Goal: Transaction & Acquisition: Obtain resource

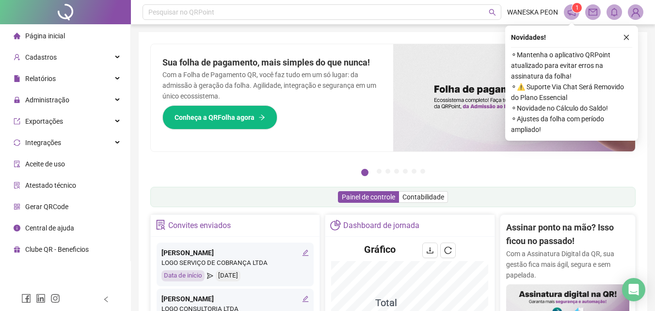
click at [634, 11] on img at bounding box center [636, 12] width 15 height 15
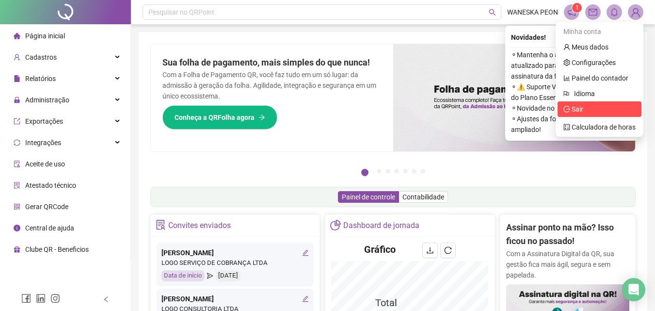
click at [573, 108] on span "Sair" at bounding box center [578, 109] width 12 height 8
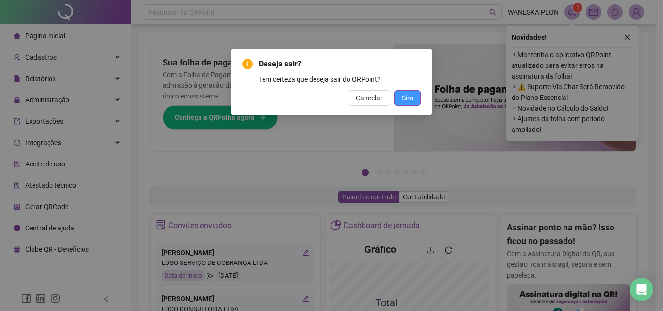
click at [410, 96] on span "Sim" at bounding box center [407, 98] width 11 height 11
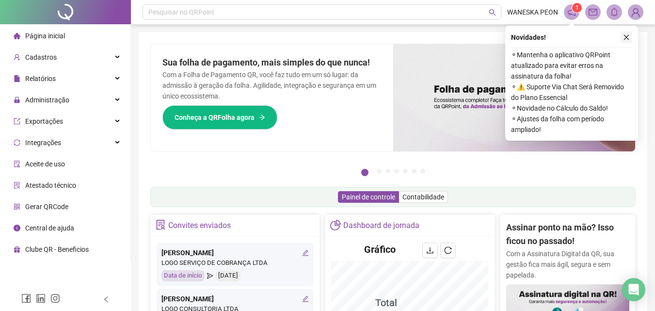
click at [624, 33] on button "button" at bounding box center [627, 38] width 12 height 12
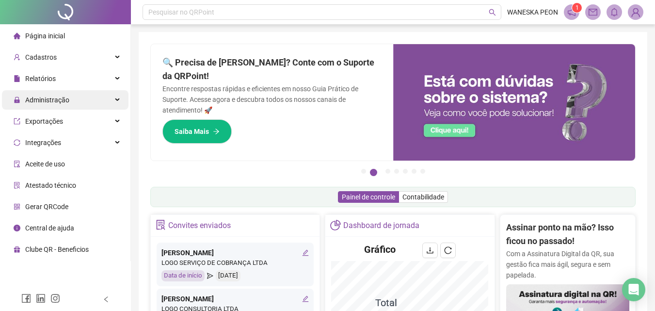
click at [53, 103] on span "Administração" at bounding box center [47, 100] width 44 height 8
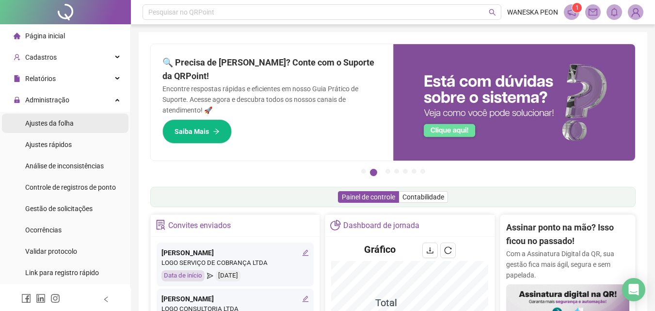
click at [51, 122] on span "Ajustes da folha" at bounding box center [49, 123] width 49 height 8
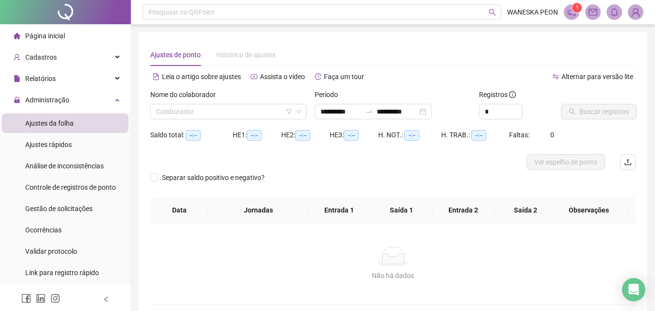
type input "**********"
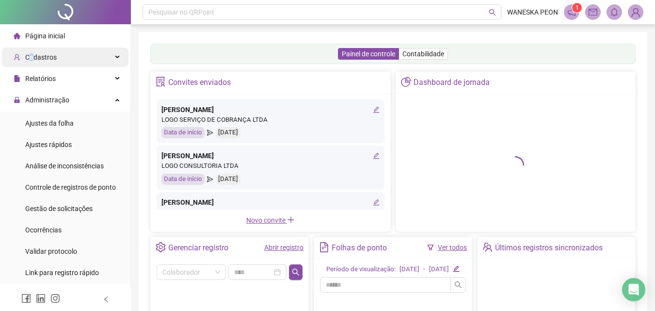
click at [32, 57] on span "Cadastros" at bounding box center [41, 57] width 32 height 8
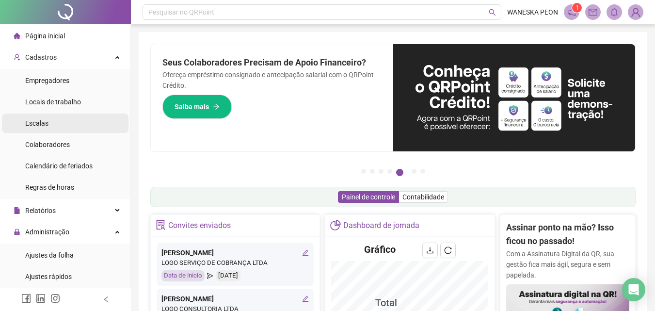
click at [54, 120] on li "Escalas" at bounding box center [65, 123] width 127 height 19
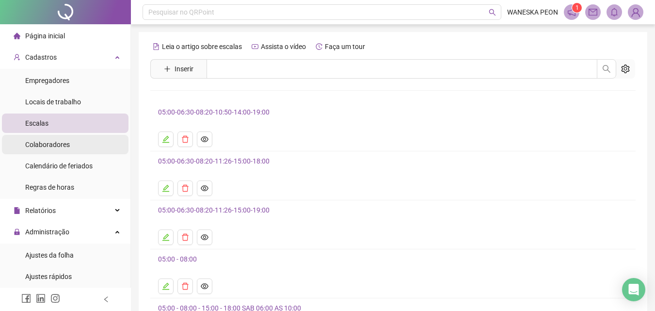
click at [52, 149] on div "Colaboradores" at bounding box center [47, 144] width 45 height 19
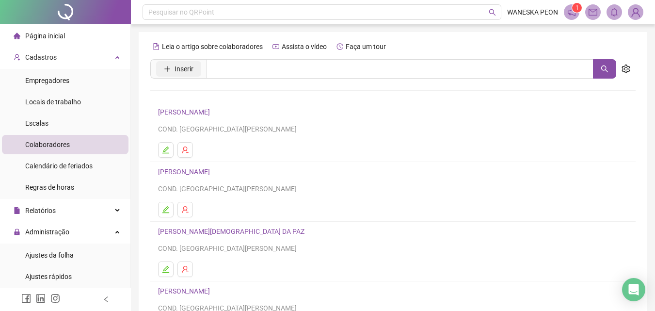
click at [165, 68] on icon "plus" at bounding box center [167, 68] width 7 height 7
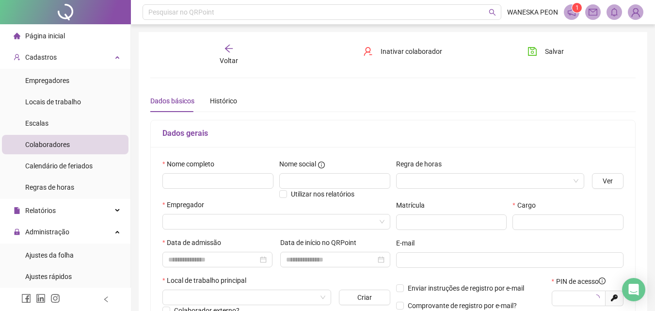
type input "*****"
click at [237, 179] on input "text" at bounding box center [217, 181] width 111 height 16
type input "**********"
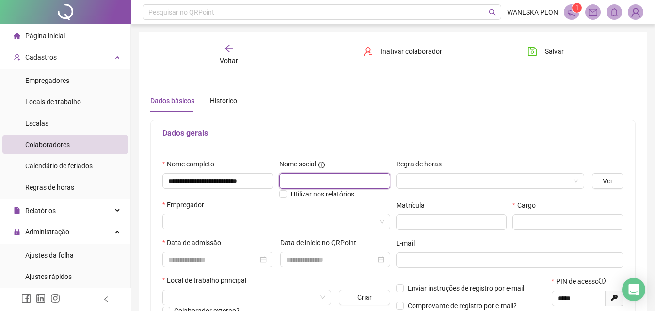
click at [291, 177] on input "text" at bounding box center [334, 181] width 111 height 16
type input "**********"
click at [604, 181] on span "Ver" at bounding box center [608, 181] width 10 height 11
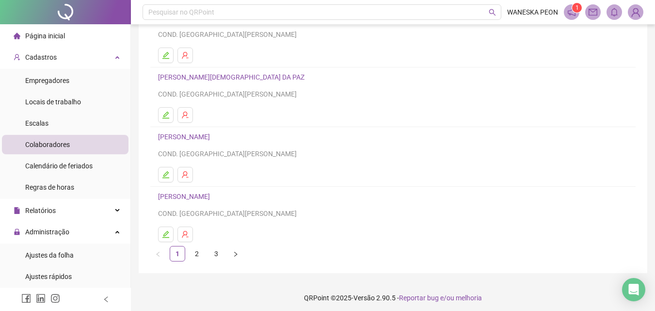
scroll to position [158, 0]
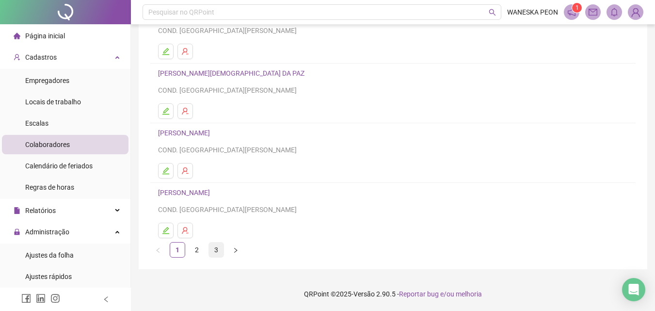
click at [216, 250] on link "3" at bounding box center [216, 250] width 15 height 15
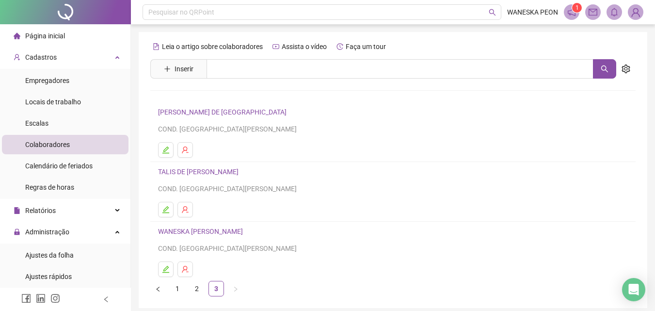
scroll to position [39, 0]
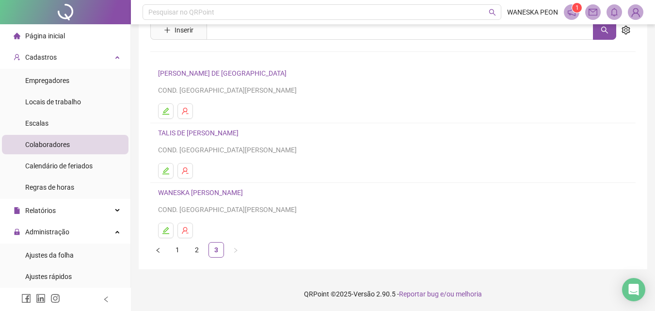
click at [185, 191] on link "WANESKA [PERSON_NAME]" at bounding box center [202, 193] width 88 height 8
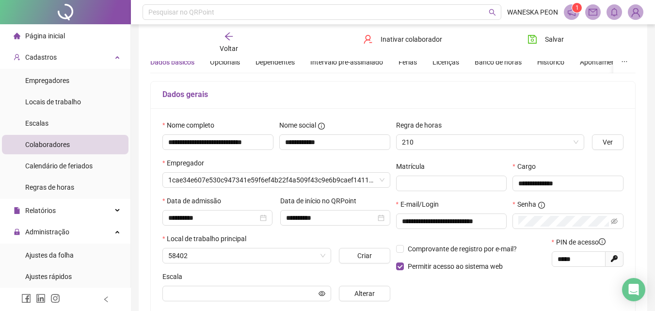
scroll to position [44, 0]
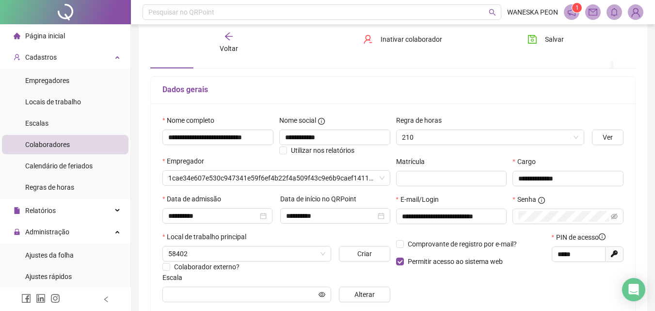
type input "**********"
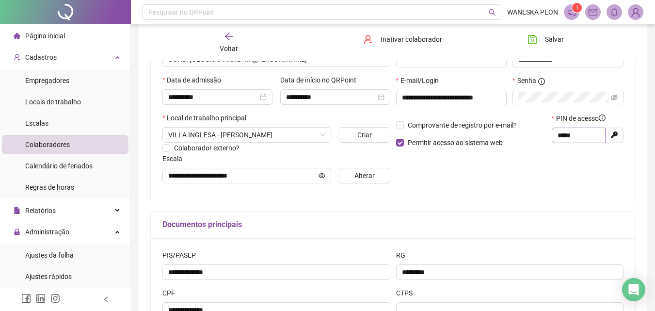
scroll to position [146, 0]
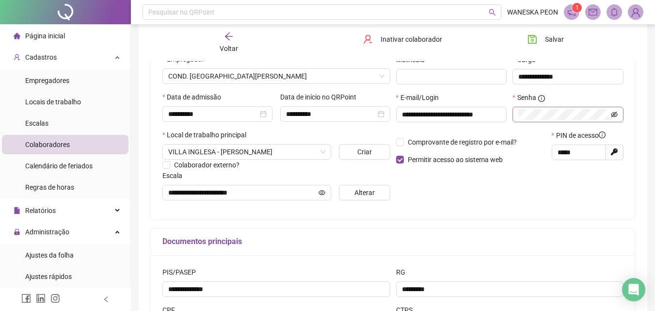
click at [616, 113] on icon "eye-invisible" at bounding box center [614, 114] width 7 height 6
click at [616, 113] on icon "eye" at bounding box center [614, 114] width 7 height 7
click at [227, 35] on icon "arrow-left" at bounding box center [229, 37] width 10 height 10
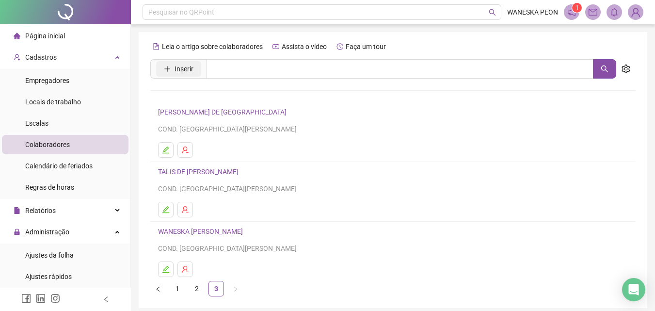
click at [179, 69] on span "Inserir" at bounding box center [184, 69] width 19 height 11
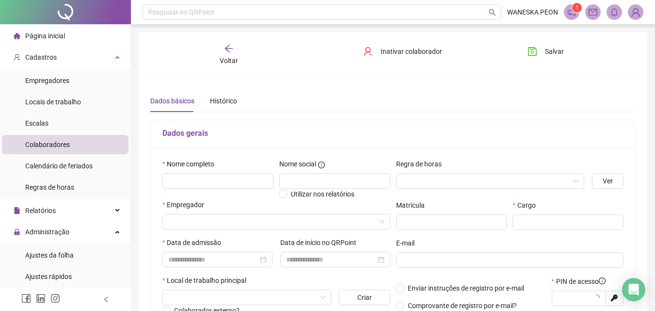
type input "*****"
click at [187, 180] on input "text" at bounding box center [217, 181] width 111 height 16
type input "**********"
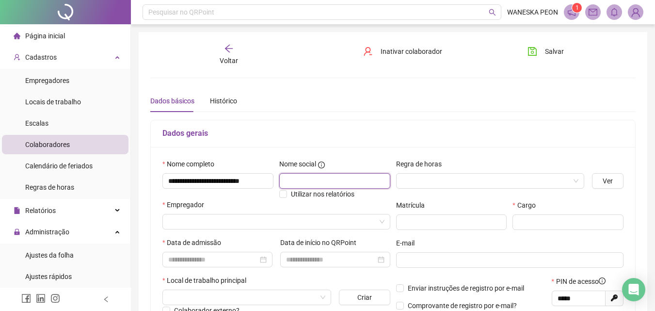
click at [298, 180] on input "text" at bounding box center [334, 181] width 111 height 16
type input "*****"
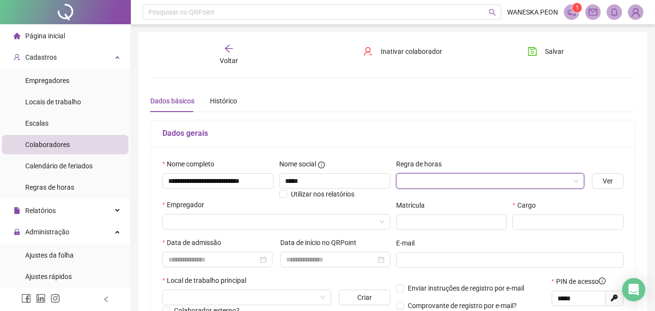
click at [414, 177] on input "search" at bounding box center [486, 181] width 168 height 15
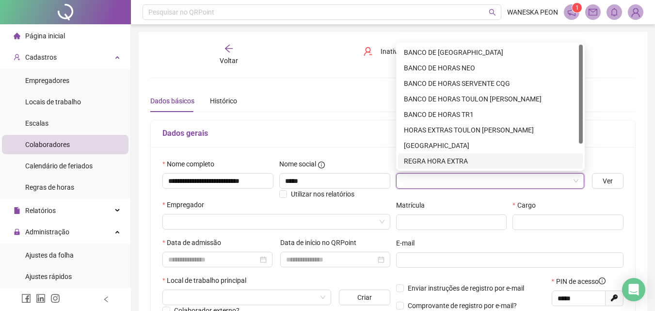
click at [437, 159] on div "REGRA HORA EXTRA" at bounding box center [490, 161] width 173 height 11
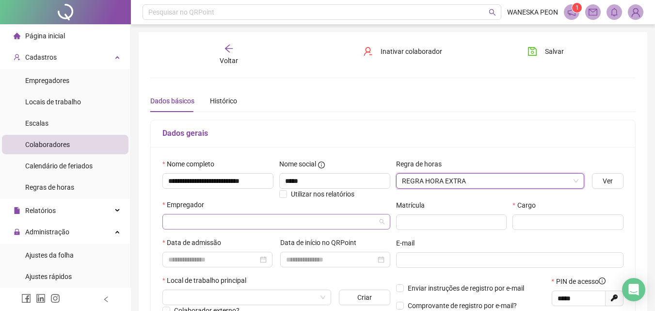
click at [172, 219] on input "search" at bounding box center [272, 221] width 208 height 15
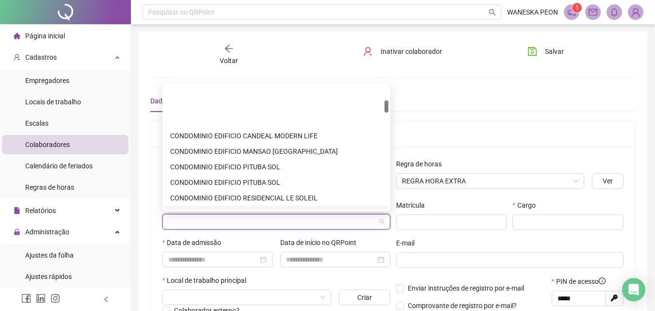
scroll to position [146, 0]
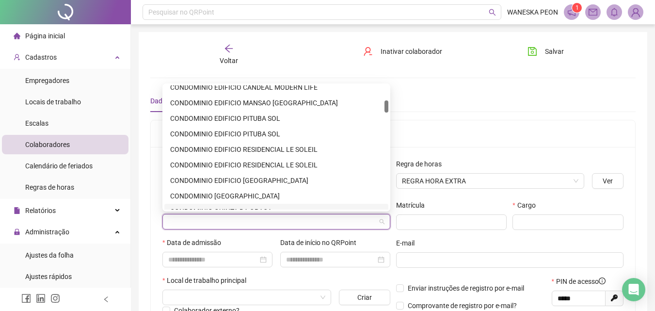
click at [196, 221] on input "search" at bounding box center [272, 221] width 208 height 15
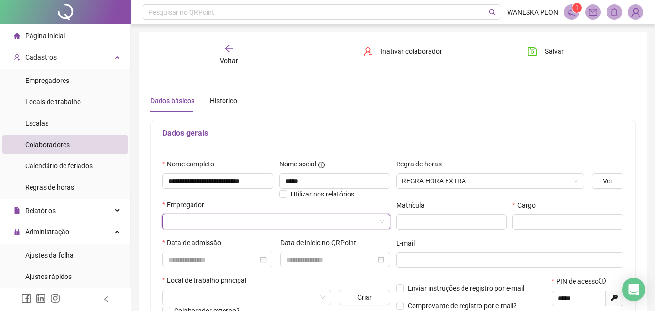
click at [381, 222] on span at bounding box center [276, 221] width 216 height 15
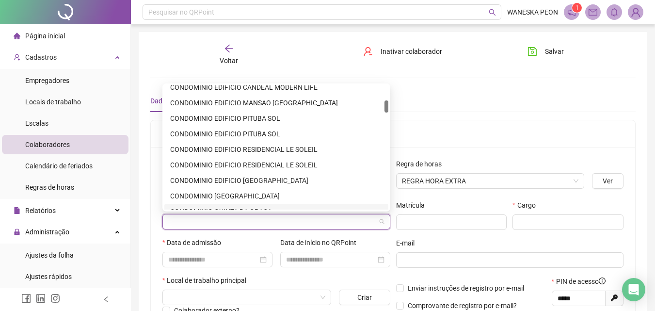
click at [381, 222] on span at bounding box center [276, 221] width 216 height 15
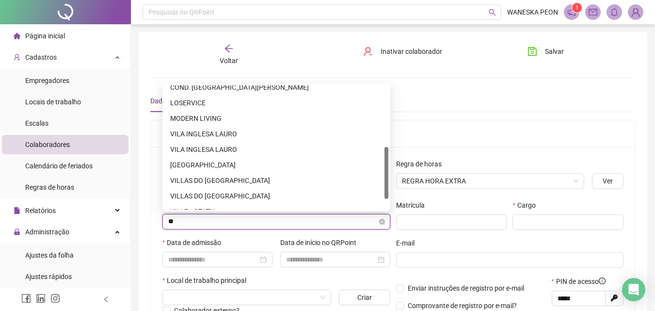
type input "***"
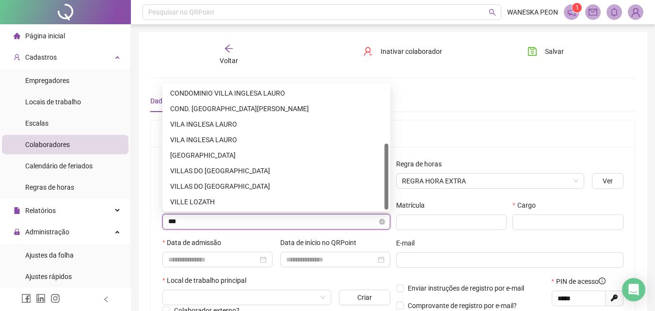
scroll to position [109, 0]
click at [230, 106] on div "COND. [GEOGRAPHIC_DATA][PERSON_NAME]" at bounding box center [276, 108] width 212 height 11
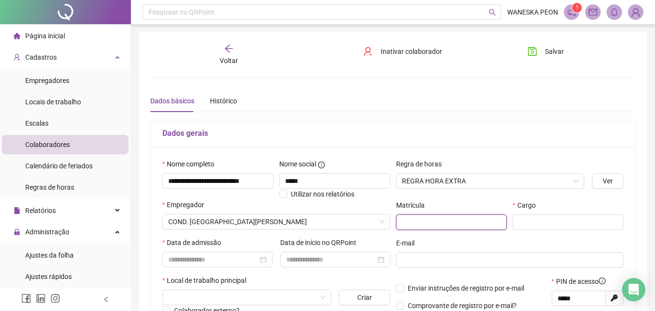
click at [408, 221] on input "text" at bounding box center [451, 222] width 111 height 16
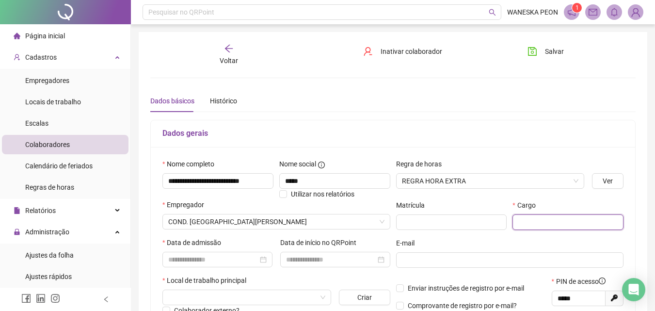
click at [524, 221] on input "text" at bounding box center [568, 222] width 111 height 16
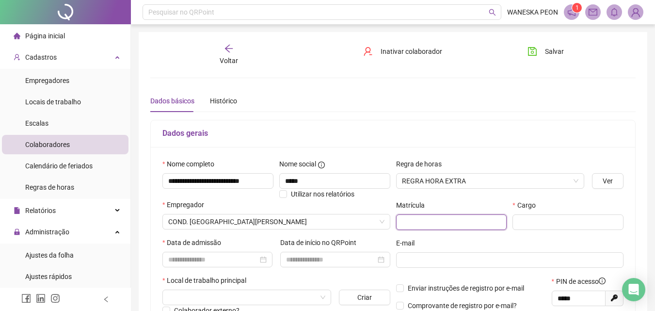
click at [403, 221] on input "text" at bounding box center [451, 222] width 111 height 16
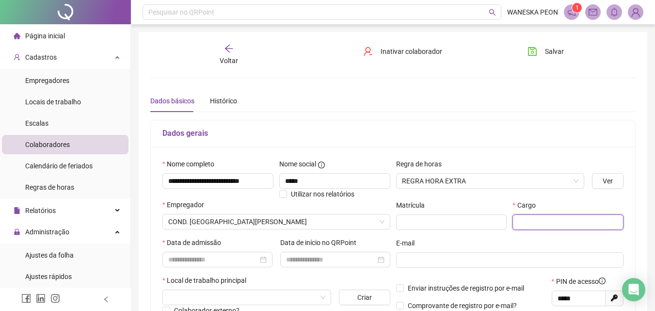
click at [522, 220] on input "text" at bounding box center [568, 222] width 111 height 16
click at [265, 258] on div at bounding box center [217, 260] width 110 height 16
type input "**********"
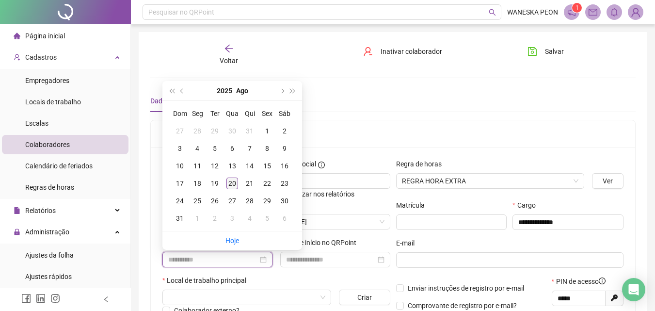
type input "**********"
click at [234, 181] on div "20" at bounding box center [233, 184] width 12 height 12
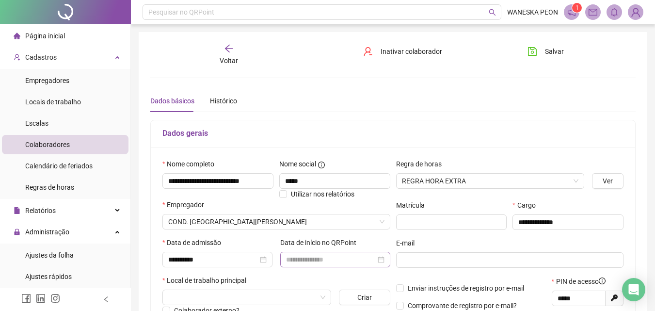
click at [381, 259] on div at bounding box center [335, 259] width 98 height 11
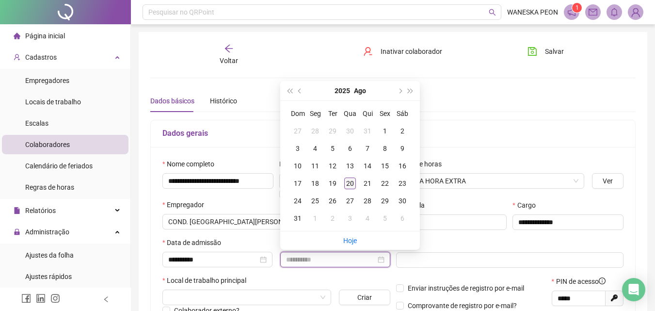
type input "**********"
click at [349, 182] on div "20" at bounding box center [350, 184] width 12 height 12
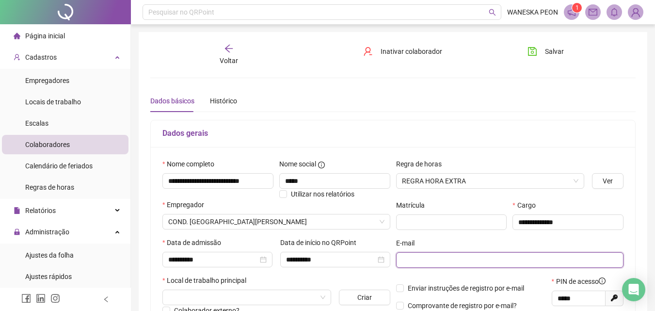
click at [410, 259] on input "text" at bounding box center [509, 260] width 214 height 11
type input "**********"
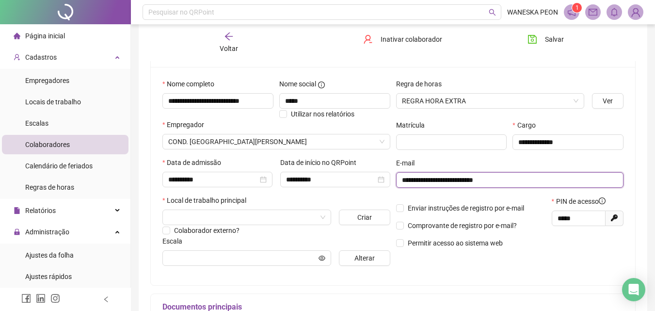
scroll to position [97, 0]
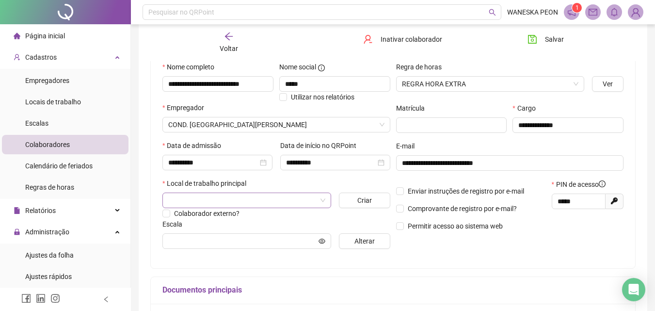
click at [221, 198] on input "search" at bounding box center [242, 200] width 148 height 15
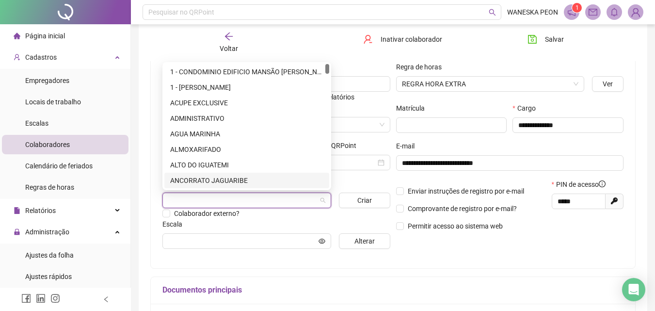
click at [192, 201] on input "search" at bounding box center [242, 200] width 148 height 15
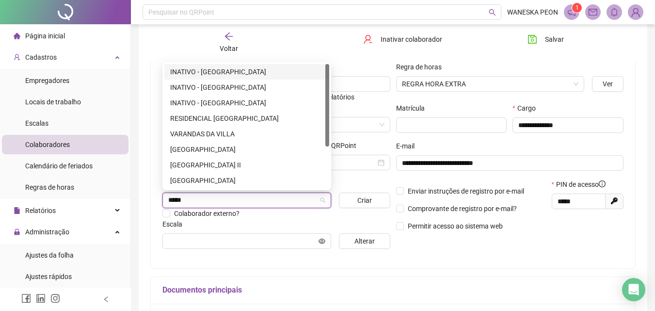
type input "*****"
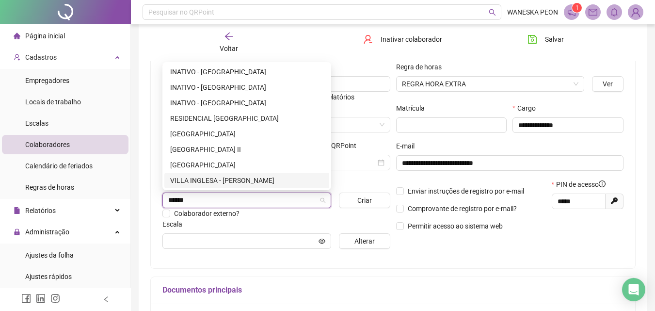
click at [229, 179] on div "VILLA INGLESA - [PERSON_NAME]" at bounding box center [246, 180] width 153 height 11
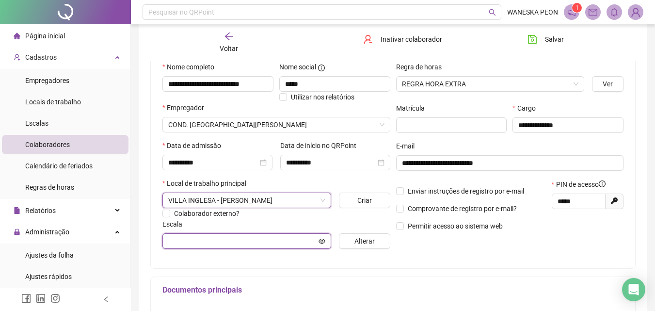
click at [182, 241] on input "text" at bounding box center [242, 241] width 148 height 11
click at [181, 239] on input "text" at bounding box center [242, 241] width 148 height 11
click at [174, 240] on input "text" at bounding box center [242, 241] width 148 height 11
click at [175, 239] on input "text" at bounding box center [242, 241] width 148 height 11
click at [178, 240] on input "text" at bounding box center [242, 241] width 148 height 11
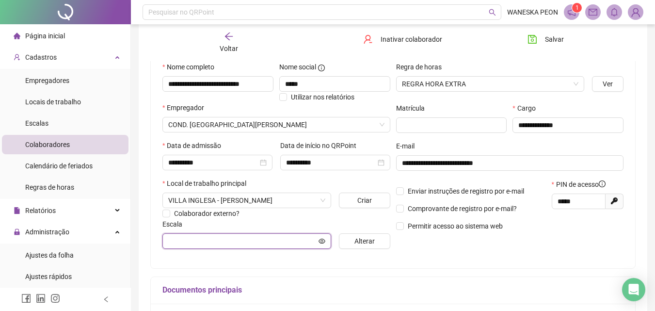
click at [179, 240] on input "text" at bounding box center [242, 241] width 148 height 11
click at [177, 240] on input "text" at bounding box center [242, 241] width 148 height 11
click at [172, 241] on input "text" at bounding box center [242, 241] width 148 height 11
click at [359, 240] on span "Alterar" at bounding box center [365, 241] width 20 height 11
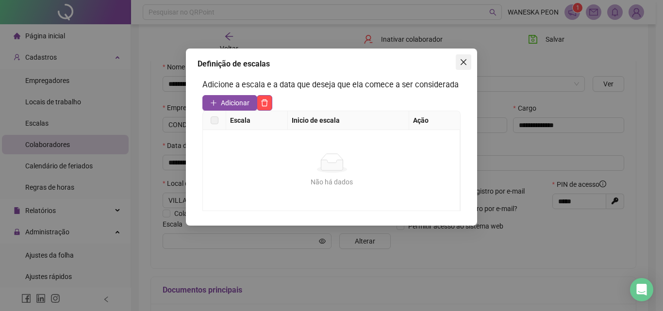
click at [462, 61] on icon "close" at bounding box center [463, 62] width 6 height 6
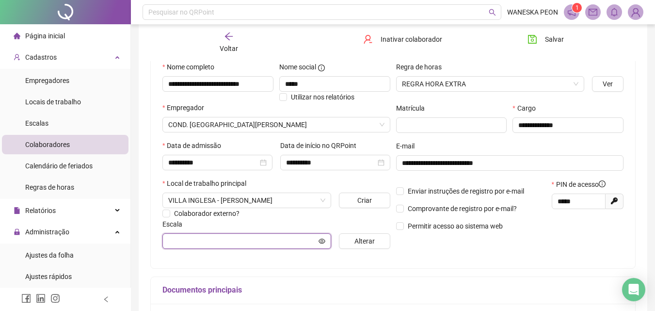
click at [186, 239] on input "text" at bounding box center [242, 241] width 148 height 11
click at [534, 38] on icon "save" at bounding box center [533, 39] width 10 height 10
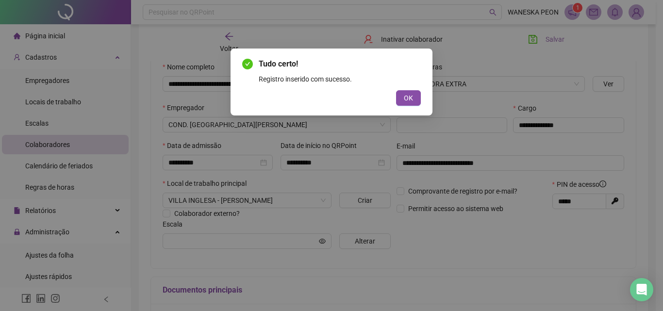
click at [411, 97] on span "OK" at bounding box center [408, 98] width 9 height 11
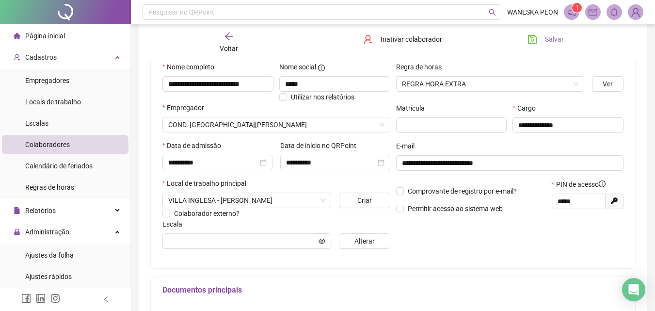
click at [63, 143] on span "Colaboradores" at bounding box center [47, 145] width 45 height 8
click at [233, 37] on icon "arrow-left" at bounding box center [229, 37] width 10 height 10
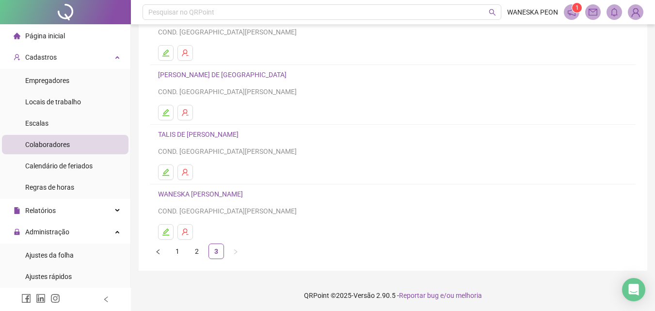
scroll to position [98, 0]
click at [215, 247] on link "3" at bounding box center [216, 250] width 15 height 15
click at [219, 192] on link "WANESKA [PERSON_NAME]" at bounding box center [202, 193] width 88 height 8
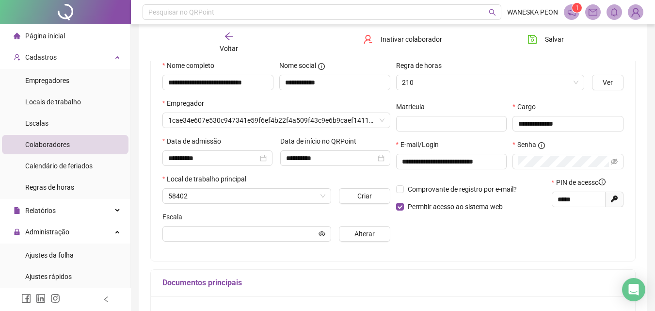
scroll to position [103, 0]
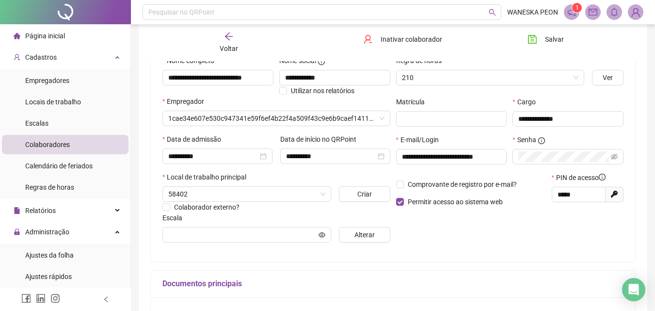
type input "**********"
click at [225, 36] on icon "arrow-left" at bounding box center [229, 37] width 10 height 10
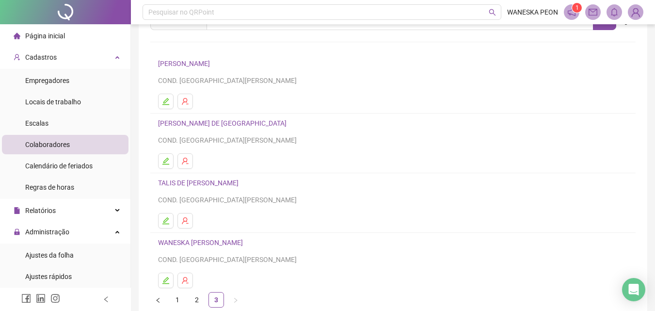
scroll to position [0, 0]
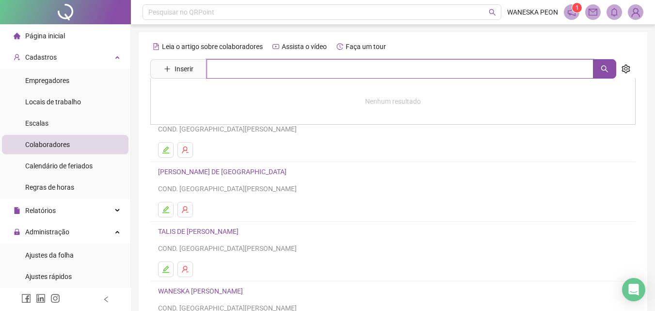
click at [218, 67] on input "text" at bounding box center [400, 68] width 387 height 19
click at [214, 66] on input "text" at bounding box center [400, 68] width 387 height 19
type input "*"
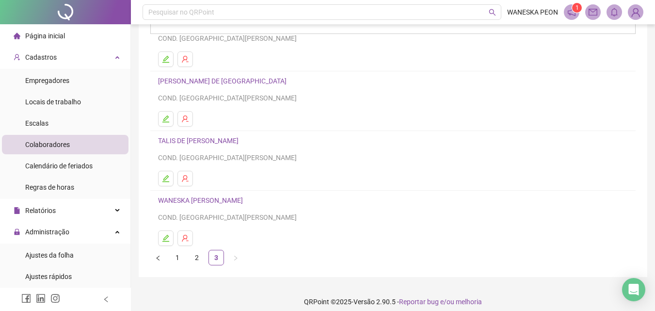
scroll to position [98, 0]
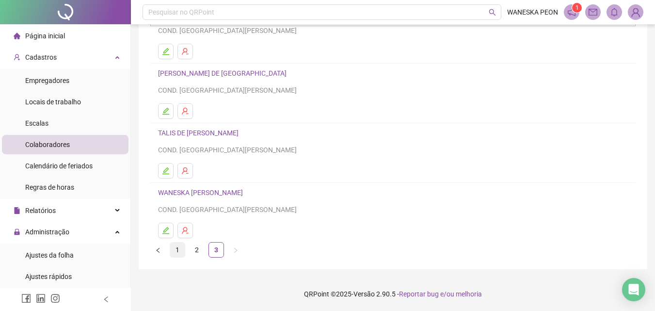
click at [176, 252] on link "1" at bounding box center [177, 250] width 15 height 15
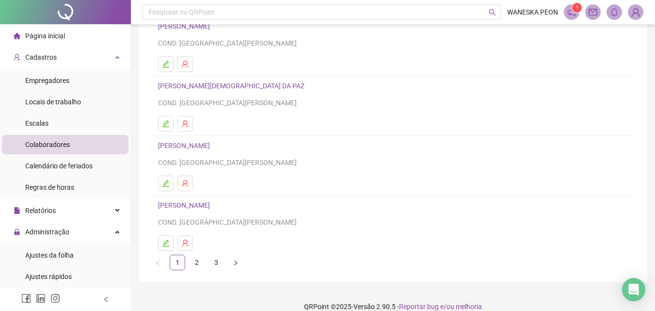
scroll to position [158, 0]
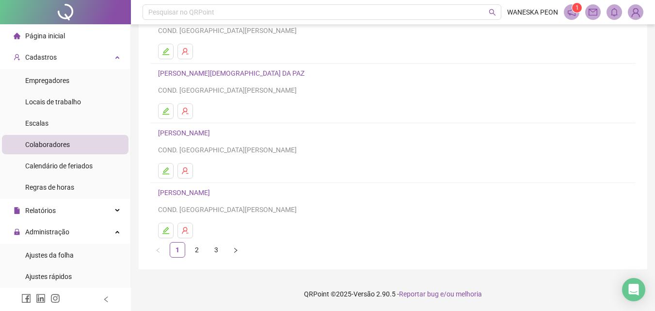
click at [213, 193] on link "[PERSON_NAME]" at bounding box center [185, 193] width 55 height 8
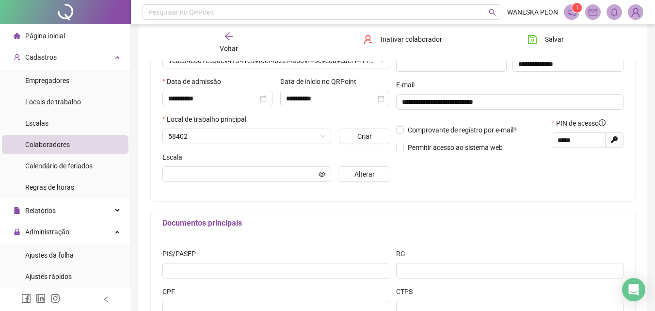
scroll to position [163, 0]
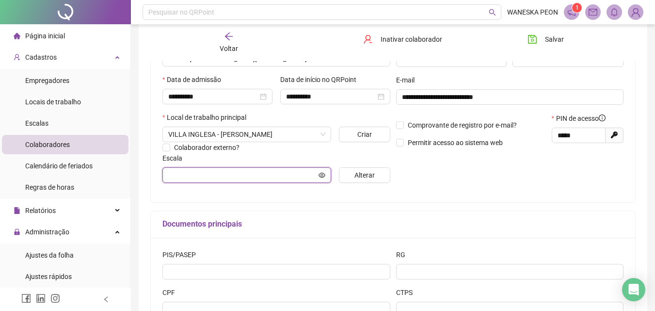
click at [182, 174] on input "text" at bounding box center [242, 175] width 148 height 11
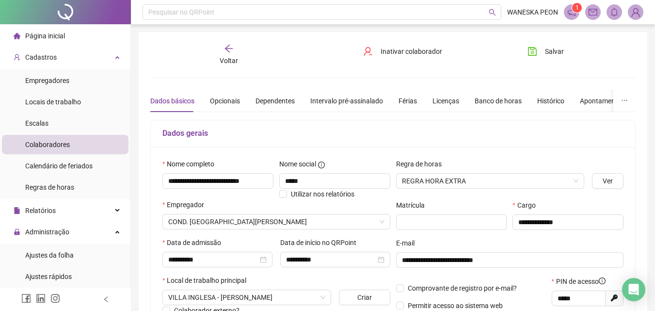
scroll to position [49, 0]
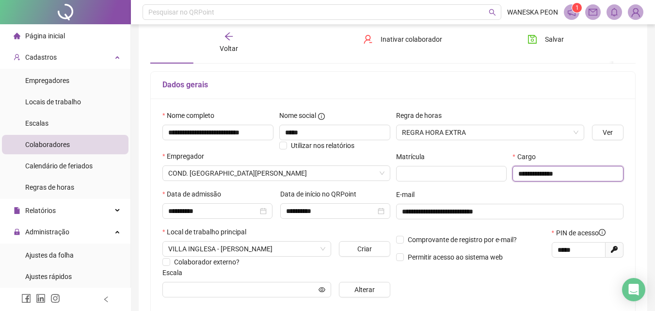
click at [579, 173] on input "**********" at bounding box center [568, 174] width 111 height 16
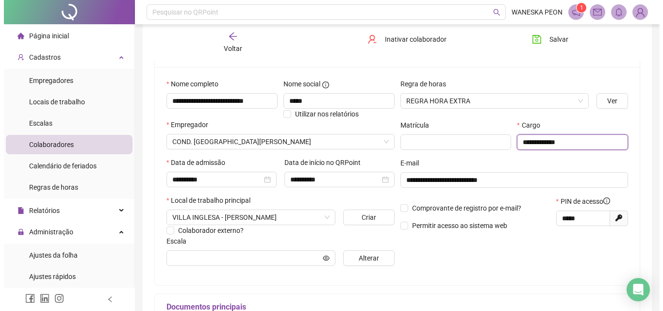
scroll to position [97, 0]
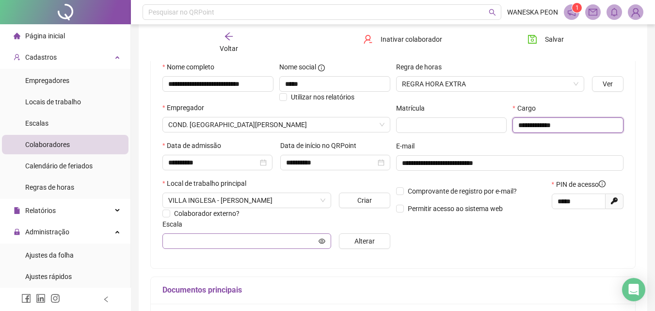
type input "**********"
click at [181, 239] on input "text" at bounding box center [242, 241] width 148 height 11
click at [174, 239] on input "text" at bounding box center [242, 241] width 148 height 11
click at [364, 241] on span "Alterar" at bounding box center [365, 241] width 20 height 11
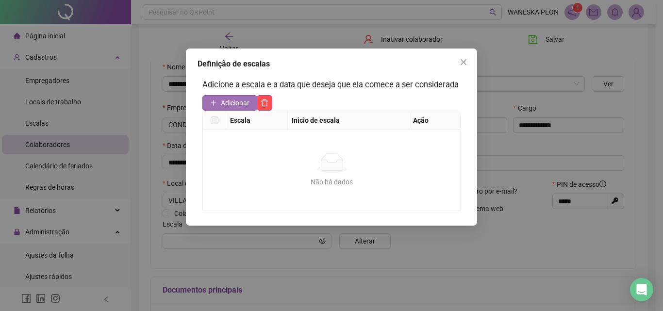
click at [226, 97] on span "Adicionar" at bounding box center [235, 102] width 29 height 11
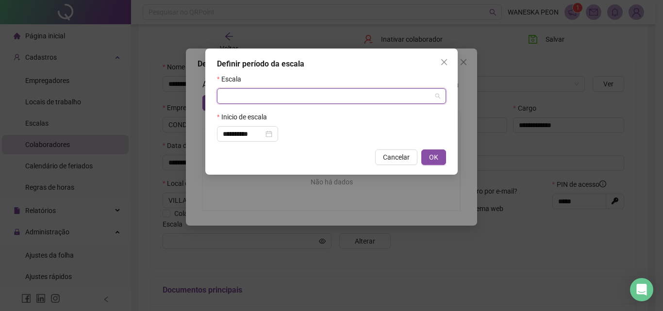
click at [265, 95] on input "search" at bounding box center [327, 96] width 209 height 15
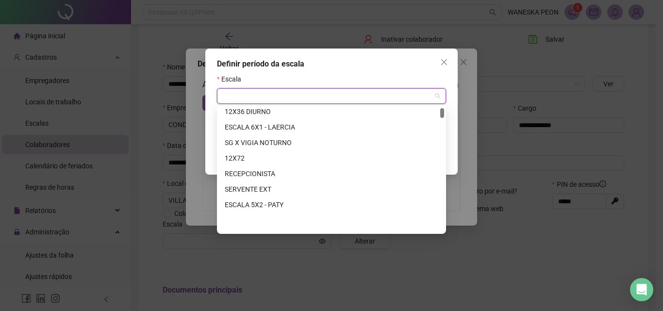
scroll to position [0, 0]
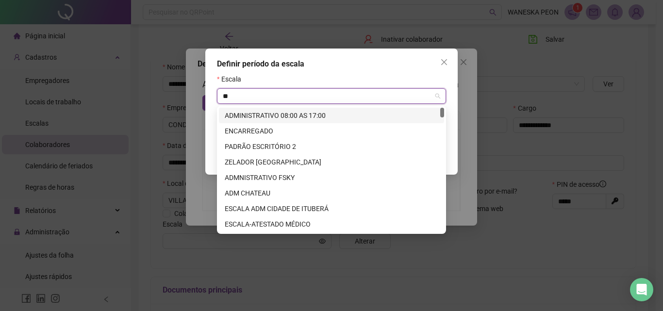
type input "***"
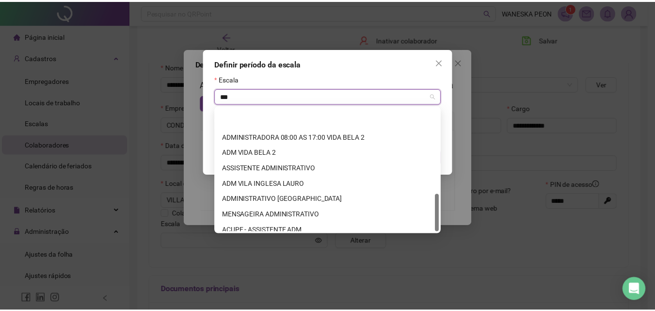
scroll to position [279, 0]
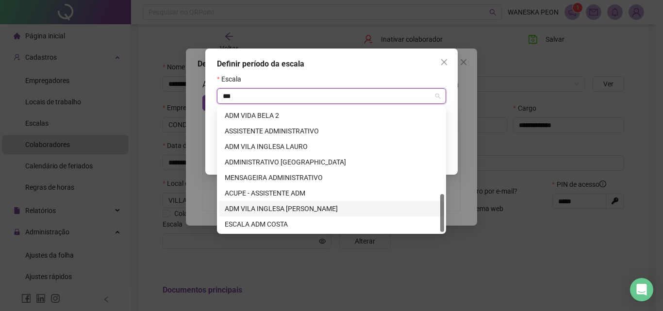
click at [294, 206] on div "ADM VILA INGLESA [PERSON_NAME]" at bounding box center [331, 208] width 213 height 11
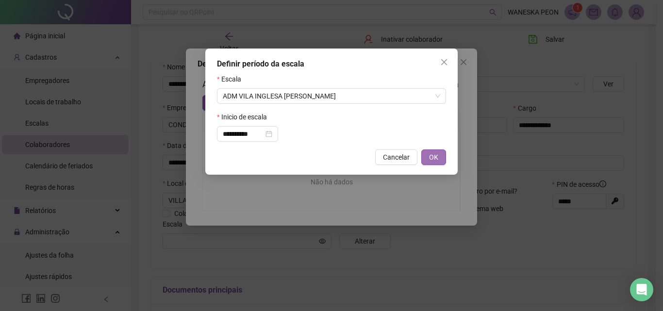
click at [432, 152] on span "OK" at bounding box center [433, 157] width 9 height 11
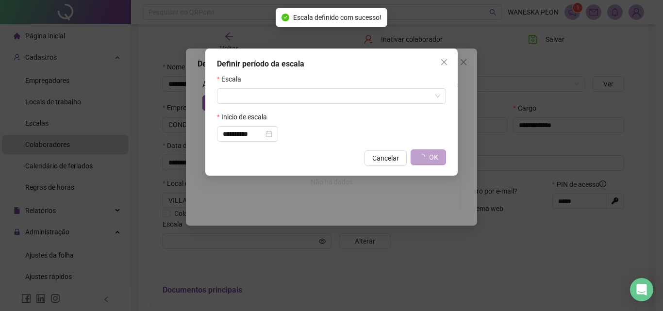
type input "**********"
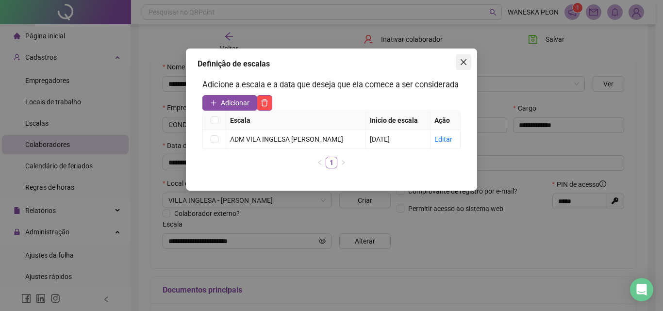
click at [463, 61] on icon "close" at bounding box center [463, 62] width 6 height 6
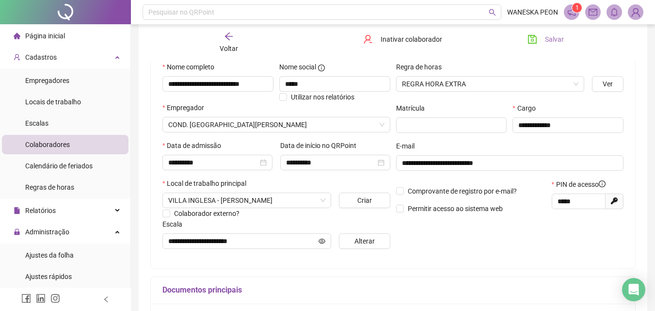
click at [535, 39] on icon "save" at bounding box center [533, 39] width 10 height 10
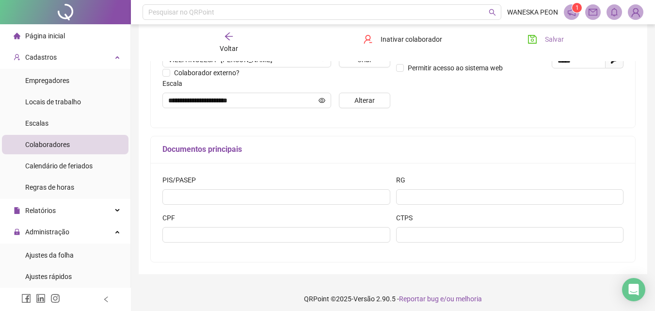
scroll to position [243, 0]
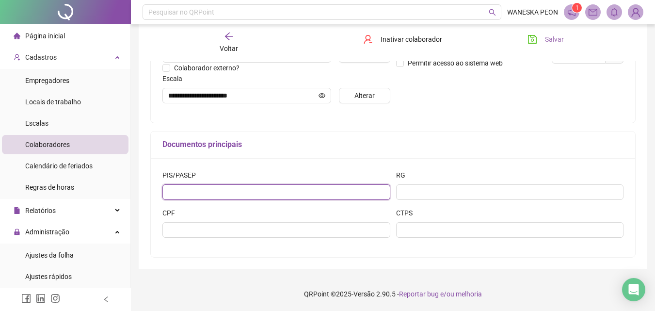
click at [171, 191] on input "text" at bounding box center [276, 192] width 228 height 16
click at [177, 190] on input "text" at bounding box center [276, 192] width 228 height 16
type input "**********"
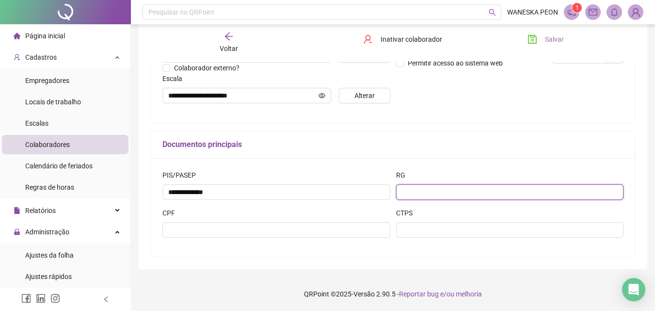
click at [409, 190] on input "text" at bounding box center [510, 192] width 228 height 16
type input "*"
type input "*********"
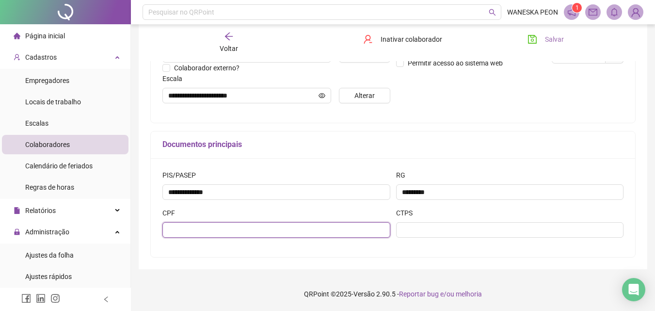
click at [170, 230] on input "text" at bounding box center [276, 230] width 228 height 16
type input "**********"
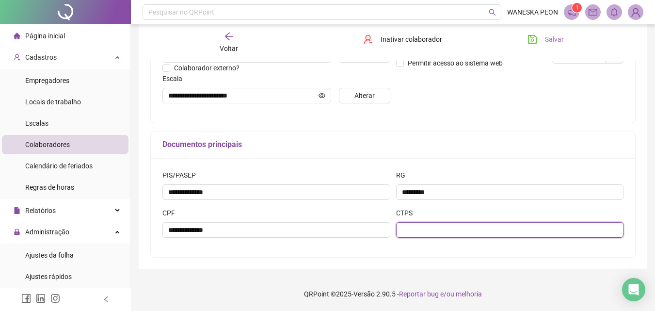
click at [410, 230] on input "text" at bounding box center [510, 230] width 228 height 16
type input "******"
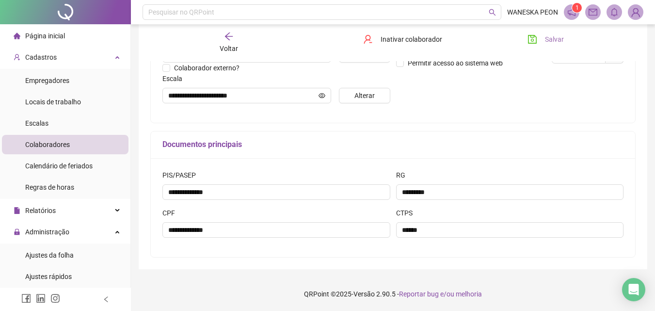
click at [532, 37] on icon "save" at bounding box center [532, 39] width 9 height 9
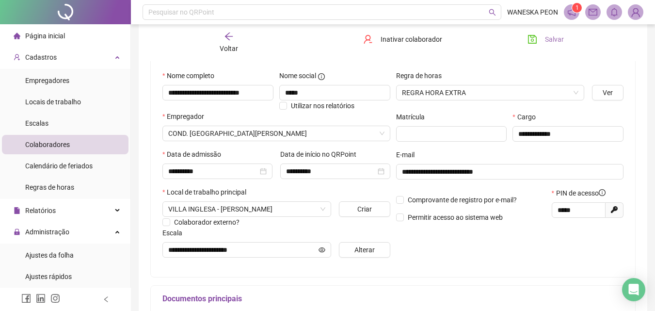
scroll to position [0, 0]
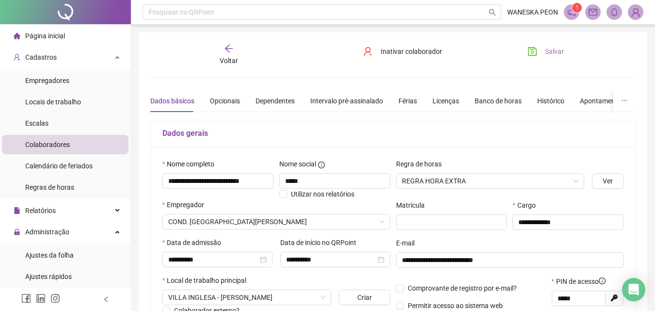
click at [536, 53] on icon "save" at bounding box center [533, 52] width 10 height 10
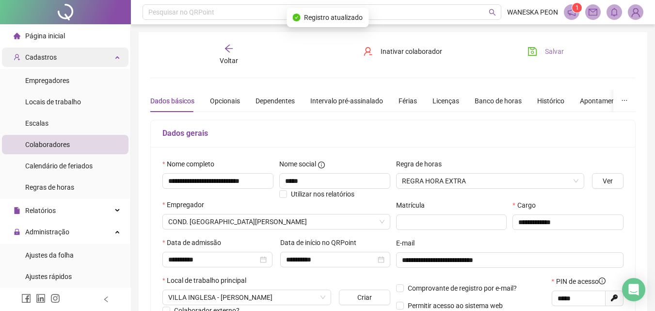
click at [45, 59] on span "Cadastros" at bounding box center [41, 57] width 32 height 8
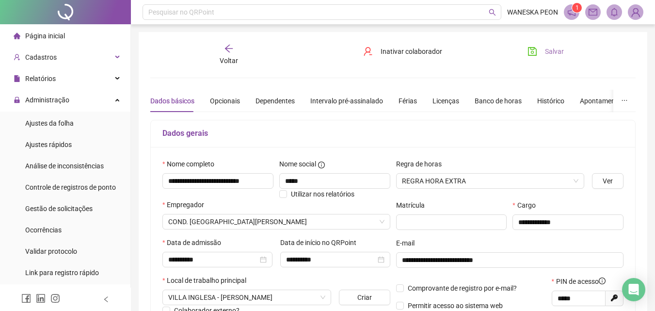
click at [233, 49] on icon "arrow-left" at bounding box center [229, 49] width 10 height 10
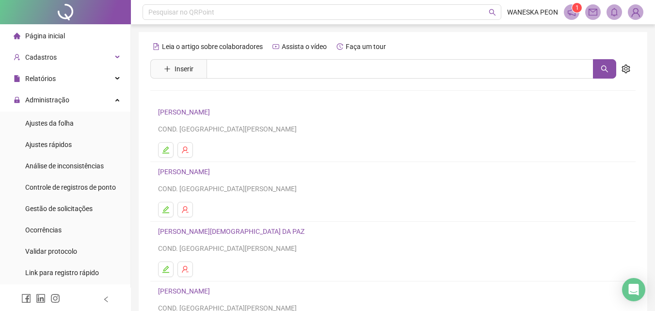
click at [197, 115] on link "[PERSON_NAME]" at bounding box center [185, 112] width 55 height 8
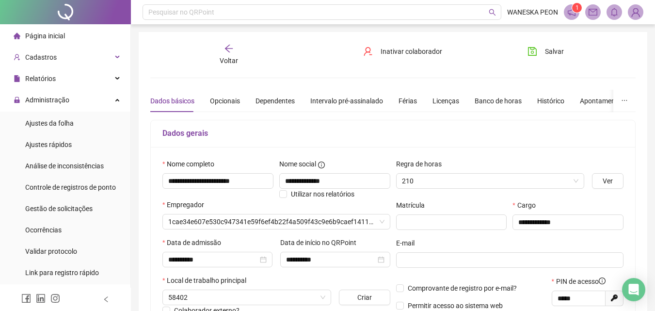
type input "**********"
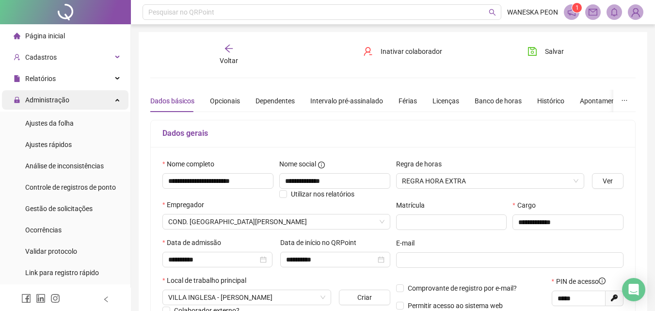
drag, startPoint x: 51, startPoint y: 102, endPoint x: 60, endPoint y: 105, distance: 8.7
click at [53, 103] on span "Administração" at bounding box center [47, 100] width 44 height 8
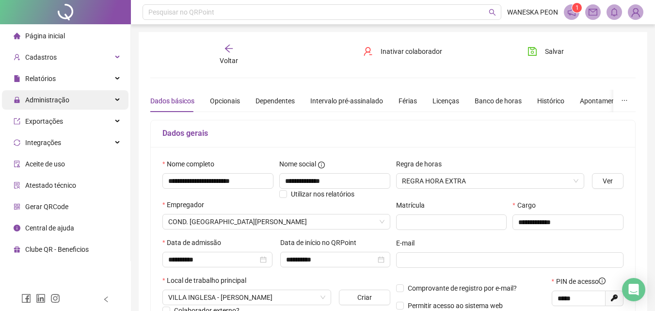
click at [48, 97] on span "Administração" at bounding box center [47, 100] width 44 height 8
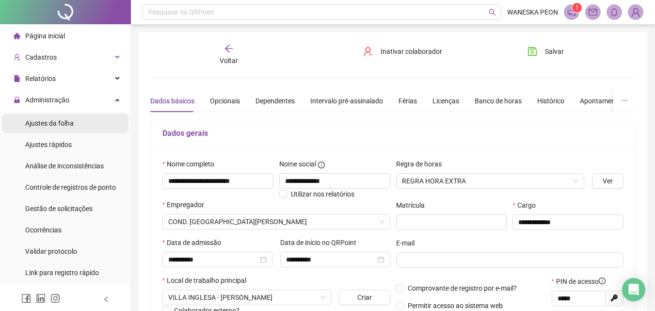
click at [59, 120] on span "Ajustes da folha" at bounding box center [49, 123] width 49 height 8
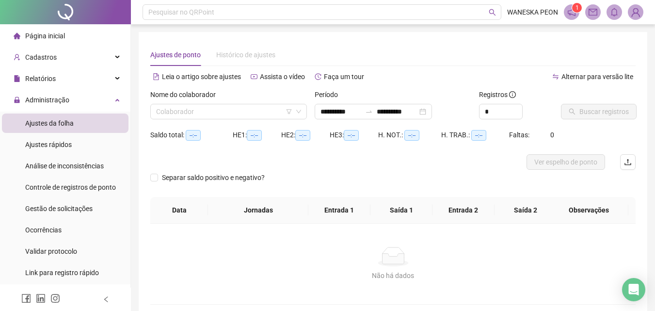
type input "**********"
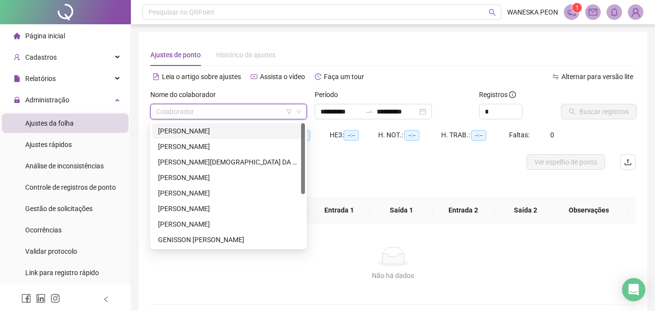
click at [159, 111] on input "search" at bounding box center [224, 111] width 136 height 15
type input "**"
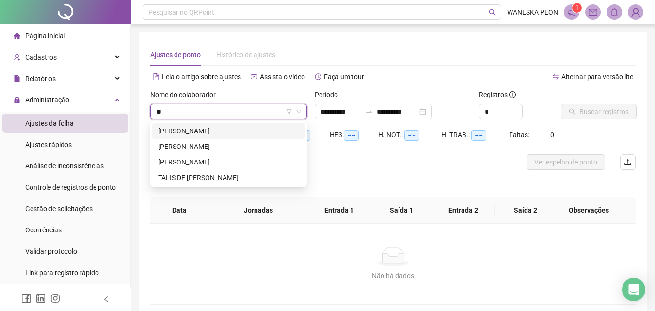
click at [183, 130] on div "[PERSON_NAME]" at bounding box center [228, 131] width 141 height 11
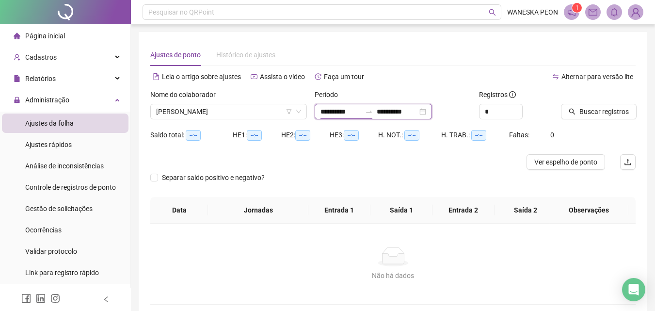
click at [344, 109] on input "**********" at bounding box center [341, 111] width 41 height 11
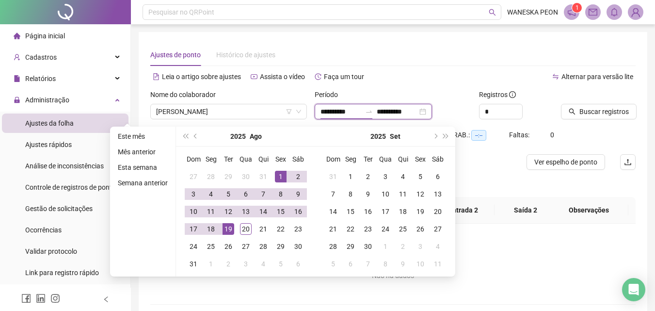
click at [322, 112] on input "**********" at bounding box center [341, 111] width 41 height 11
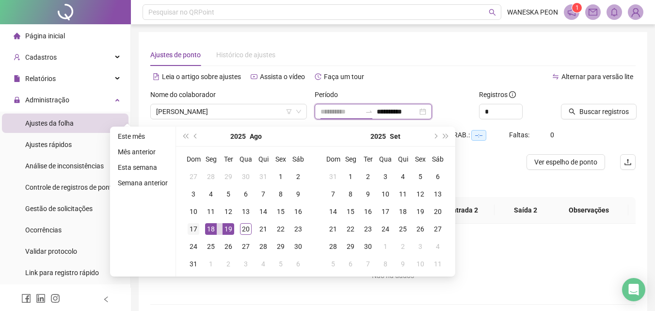
type input "**********"
click at [193, 226] on div "17" at bounding box center [194, 229] width 12 height 12
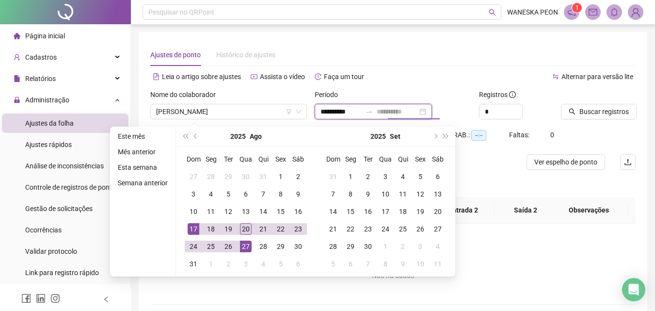
type input "**********"
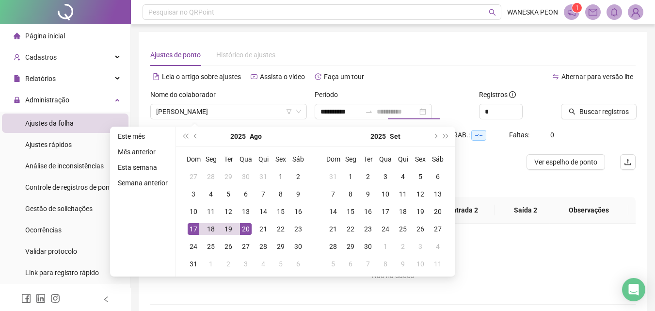
click at [246, 226] on div "20" at bounding box center [246, 229] width 12 height 12
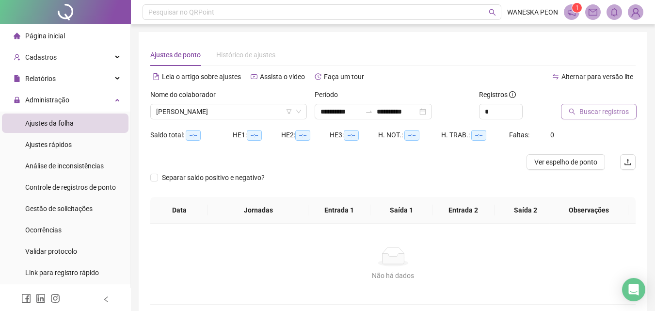
click at [601, 109] on span "Buscar registros" at bounding box center [604, 111] width 49 height 11
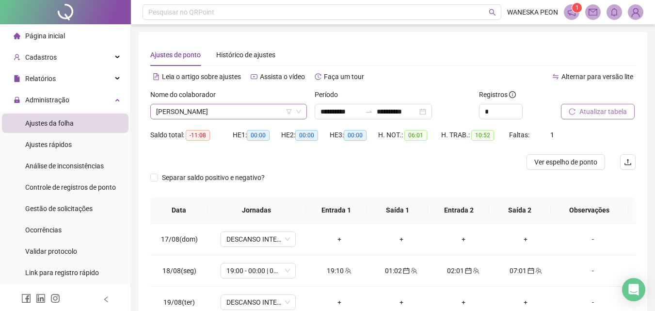
click at [264, 109] on span "[PERSON_NAME]" at bounding box center [228, 111] width 145 height 15
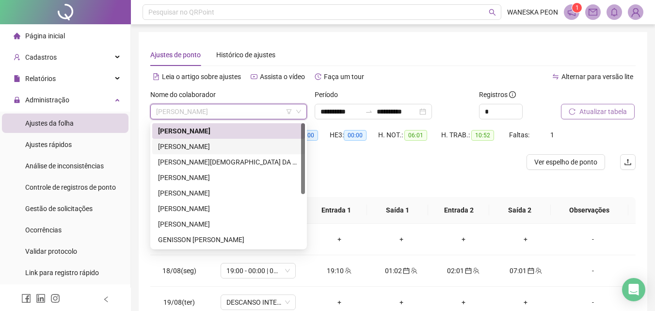
click at [209, 144] on div "[PERSON_NAME]" at bounding box center [228, 146] width 141 height 11
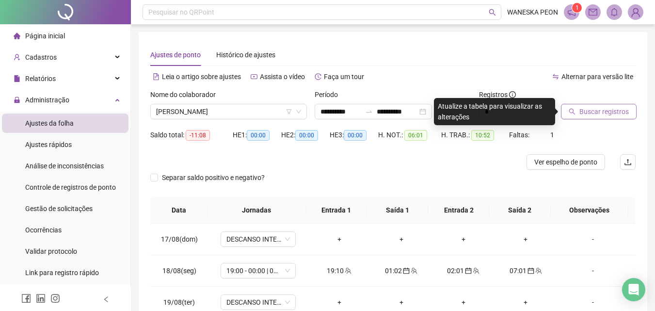
click at [607, 110] on span "Buscar registros" at bounding box center [604, 111] width 49 height 11
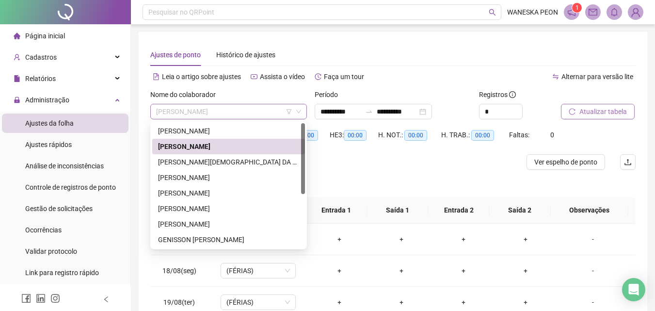
click at [276, 110] on span "[PERSON_NAME]" at bounding box center [228, 111] width 145 height 15
click at [195, 165] on div "[PERSON_NAME][DEMOGRAPHIC_DATA] DA PAZ" at bounding box center [228, 162] width 141 height 11
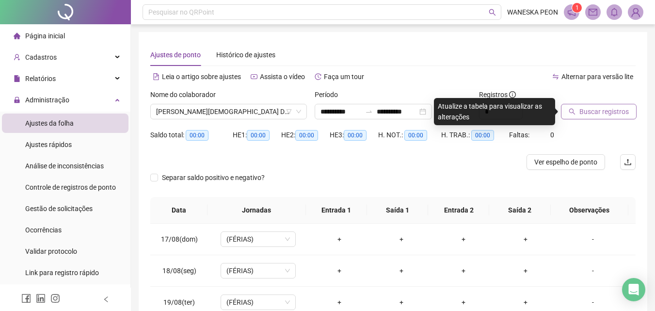
click at [606, 109] on span "Buscar registros" at bounding box center [604, 111] width 49 height 11
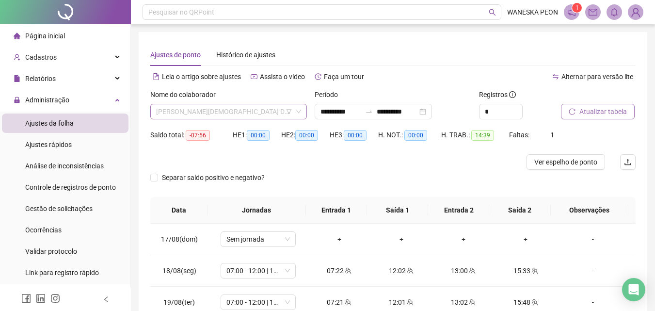
click at [248, 108] on span "[PERSON_NAME][DEMOGRAPHIC_DATA] DA PAZ" at bounding box center [228, 111] width 145 height 15
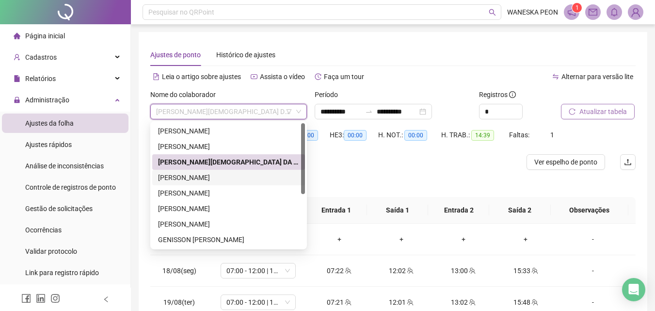
click at [203, 175] on div "[PERSON_NAME]" at bounding box center [228, 177] width 141 height 11
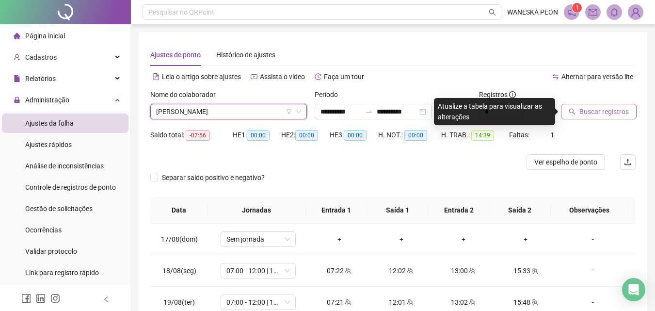
click at [598, 110] on span "Buscar registros" at bounding box center [604, 111] width 49 height 11
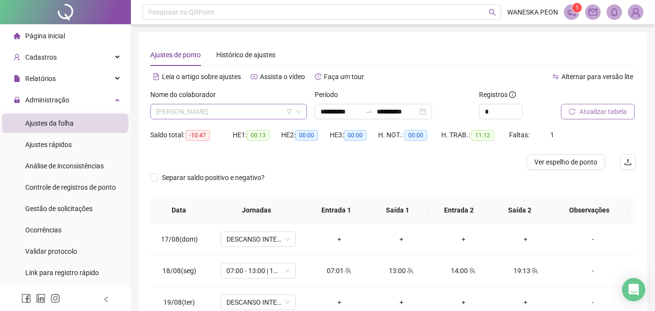
click at [270, 110] on span "[PERSON_NAME]" at bounding box center [228, 111] width 145 height 15
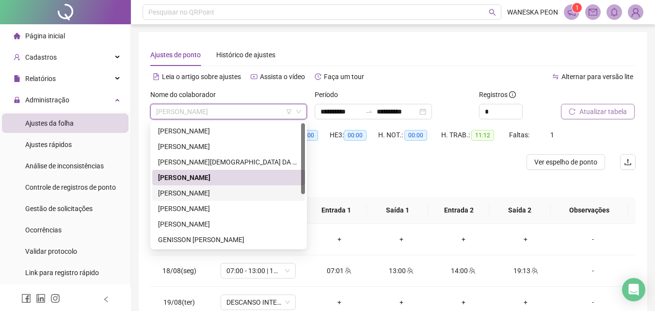
click at [188, 194] on div "[PERSON_NAME]" at bounding box center [228, 193] width 141 height 11
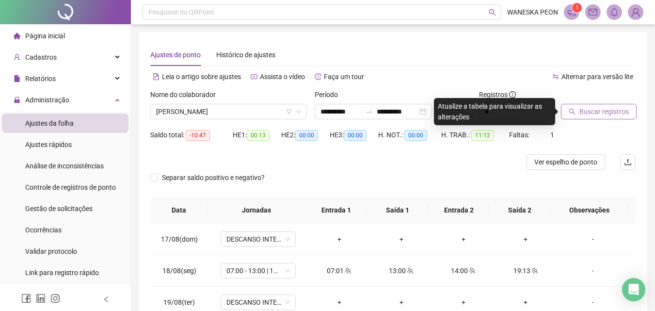
click at [601, 110] on span "Buscar registros" at bounding box center [604, 111] width 49 height 11
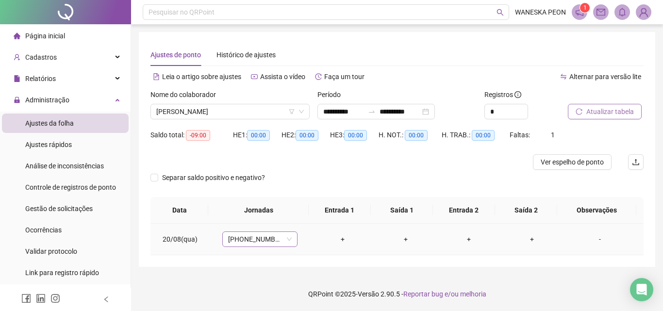
click at [273, 235] on span "[PHONE_NUMBER]" at bounding box center [260, 239] width 64 height 15
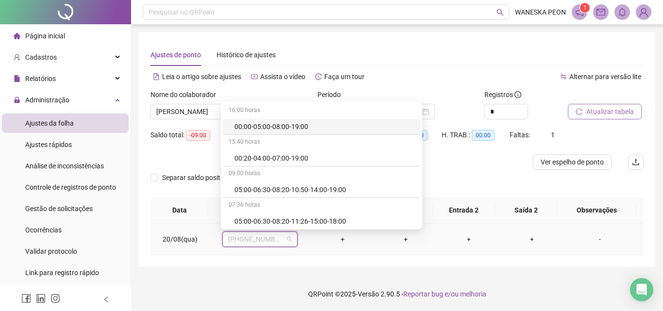
click at [275, 236] on span "[PHONE_NUMBER]" at bounding box center [260, 239] width 64 height 15
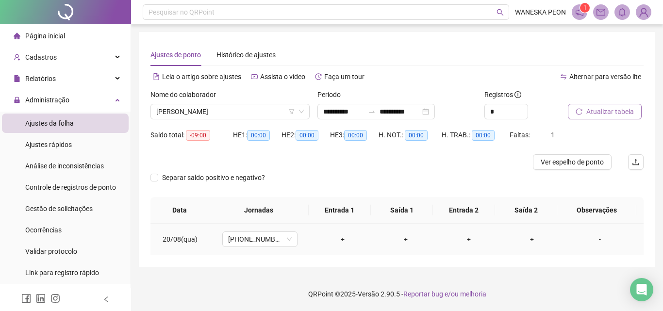
click at [342, 240] on div "+" at bounding box center [343, 239] width 48 height 11
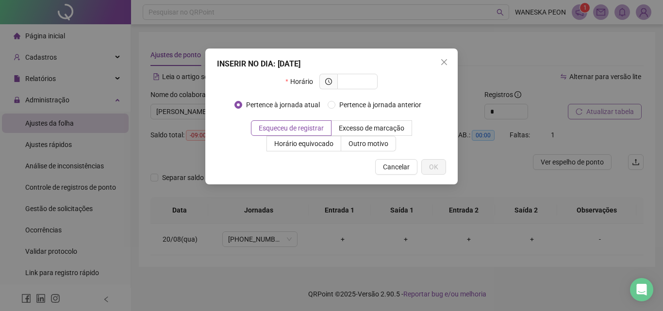
click at [339, 239] on div "INSERIR NO DIA : [DATE] Horário Pertence à jornada atual Pertence à jornada ant…" at bounding box center [331, 155] width 663 height 311
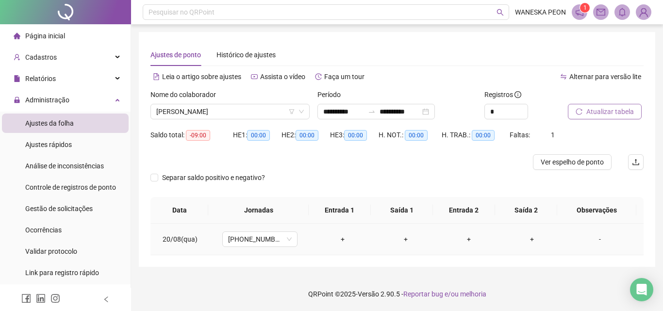
click at [340, 238] on div "+" at bounding box center [343, 239] width 48 height 11
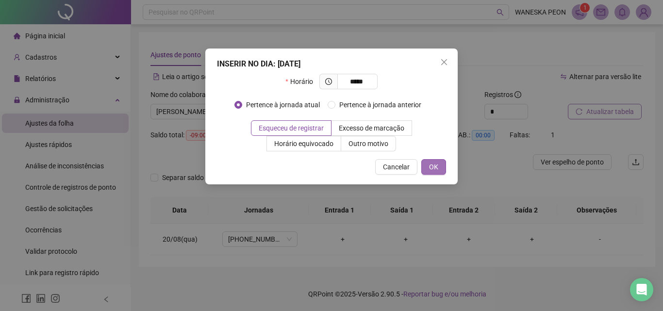
type input "*****"
click at [430, 167] on span "OK" at bounding box center [433, 167] width 9 height 11
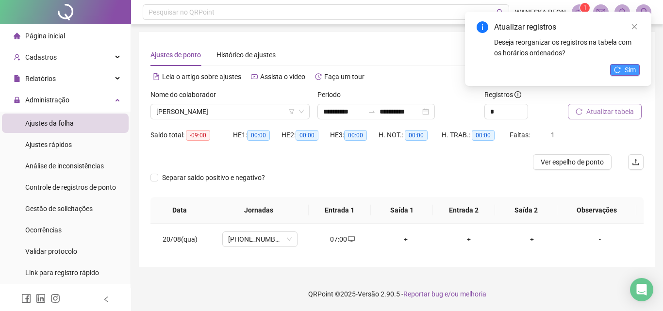
click at [625, 67] on span "Sim" at bounding box center [629, 70] width 11 height 11
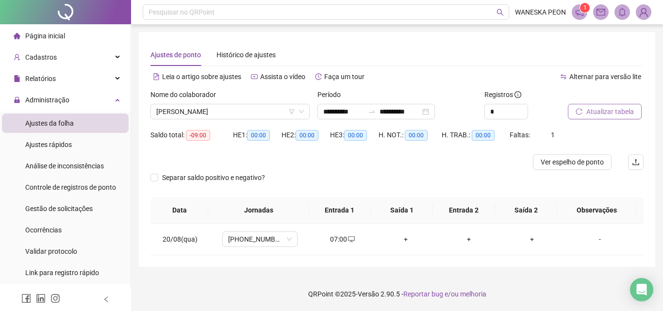
click at [609, 109] on span "Atualizar tabela" at bounding box center [610, 111] width 48 height 11
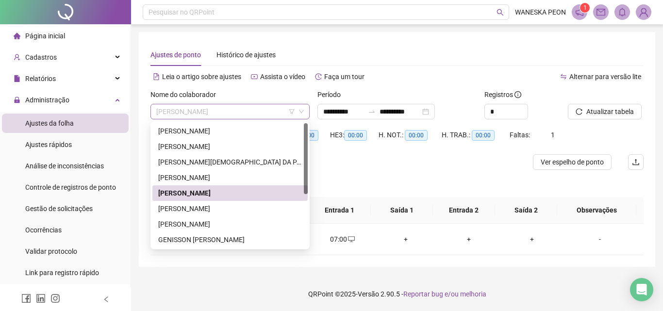
click at [274, 111] on span "[PERSON_NAME]" at bounding box center [229, 111] width 147 height 15
click at [206, 208] on div "[PERSON_NAME]" at bounding box center [230, 208] width 144 height 11
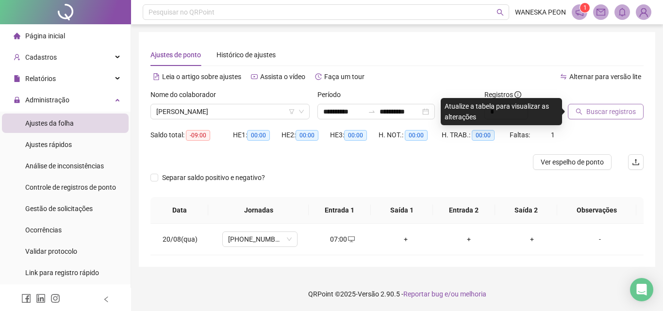
click at [600, 107] on span "Buscar registros" at bounding box center [610, 111] width 49 height 11
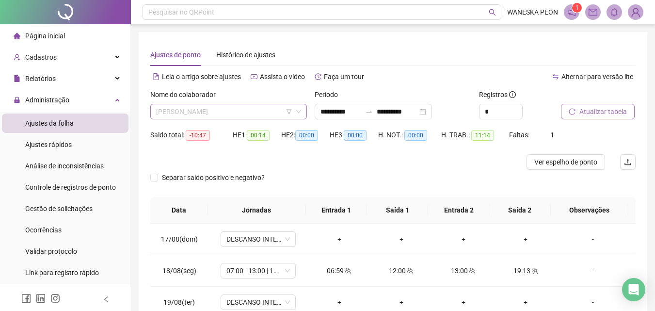
click at [270, 110] on span "[PERSON_NAME]" at bounding box center [228, 111] width 145 height 15
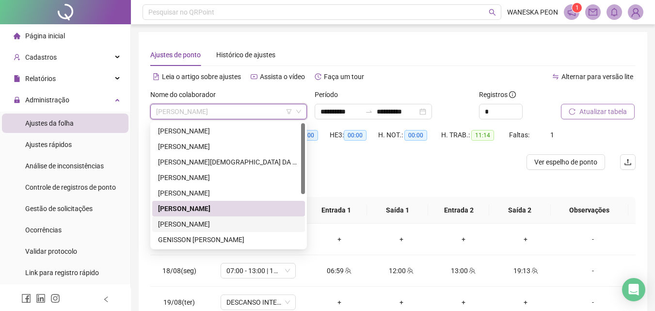
click at [222, 226] on div "[PERSON_NAME]" at bounding box center [228, 224] width 141 height 11
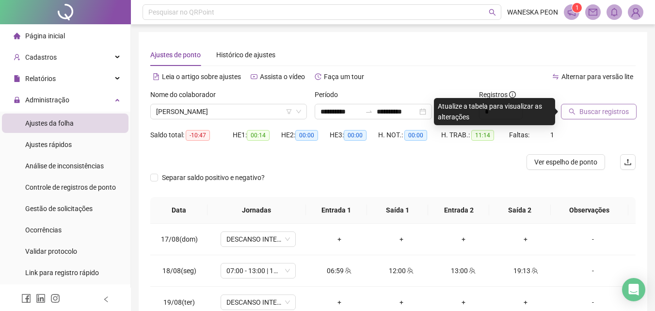
click at [596, 109] on span "Buscar registros" at bounding box center [604, 111] width 49 height 11
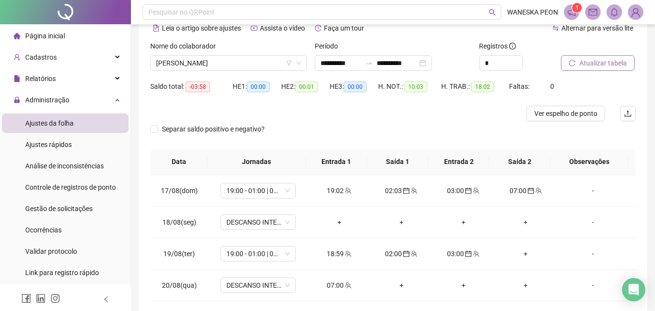
scroll to position [92, 0]
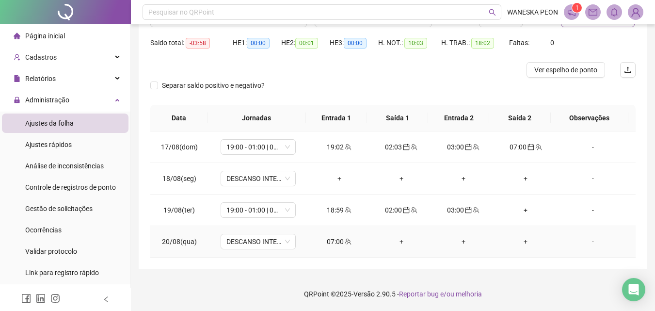
click at [334, 242] on div "07:00" at bounding box center [339, 241] width 47 height 11
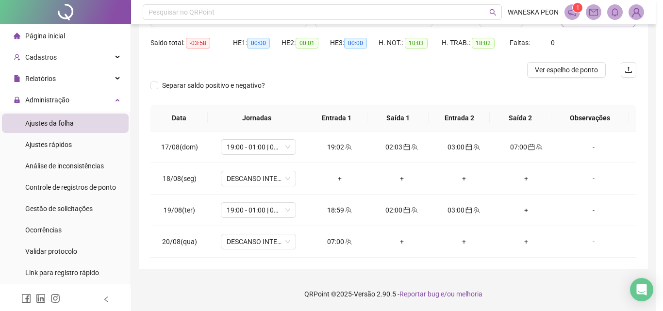
type input "**********"
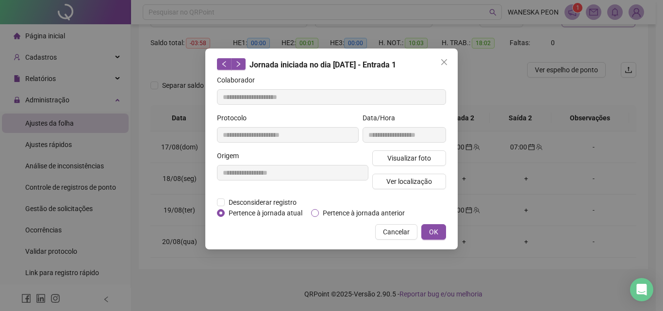
click at [372, 211] on span "Pertence à jornada anterior" at bounding box center [364, 213] width 90 height 11
click at [432, 230] on span "OK" at bounding box center [433, 232] width 9 height 11
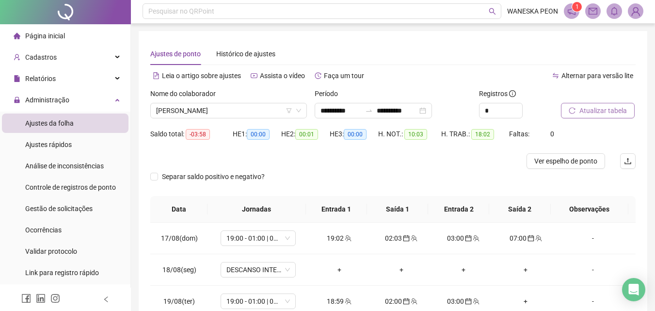
scroll to position [0, 0]
click at [593, 109] on span "Atualizar tabela" at bounding box center [604, 111] width 48 height 11
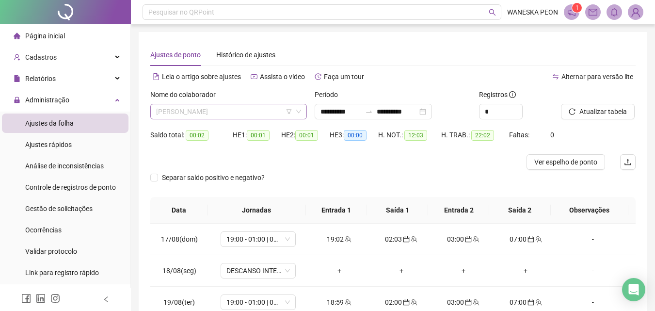
click at [252, 112] on span "[PERSON_NAME]" at bounding box center [228, 111] width 145 height 15
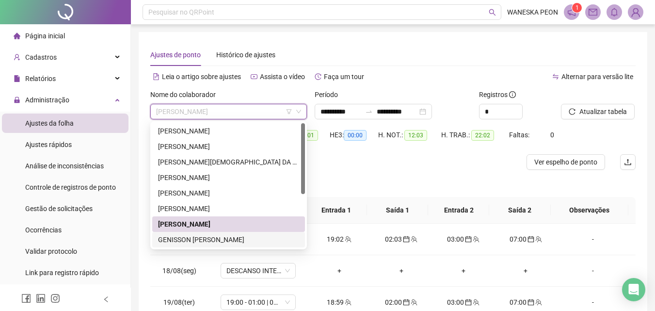
click at [213, 234] on div "GENISSON [PERSON_NAME]" at bounding box center [228, 240] width 153 height 16
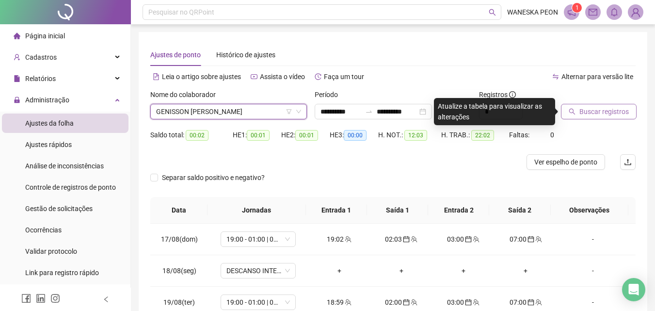
click at [591, 109] on span "Buscar registros" at bounding box center [604, 111] width 49 height 11
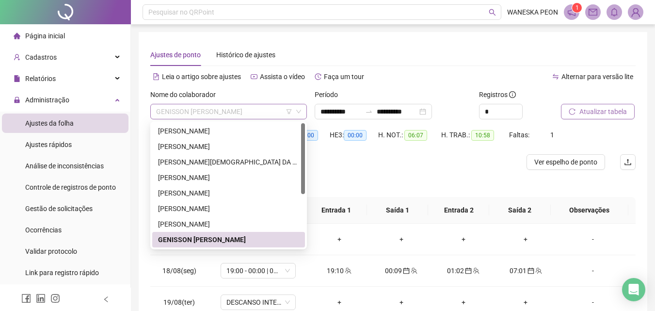
click at [255, 110] on span "GENISSON [PERSON_NAME]" at bounding box center [228, 111] width 145 height 15
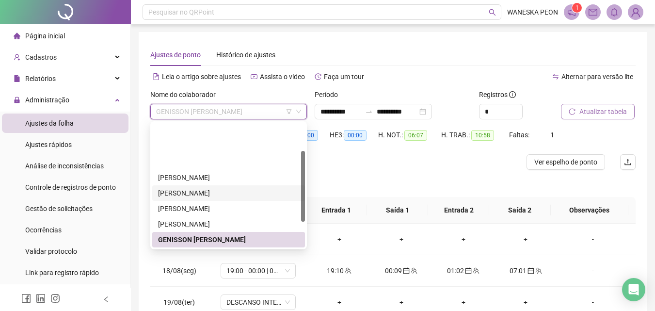
scroll to position [49, 0]
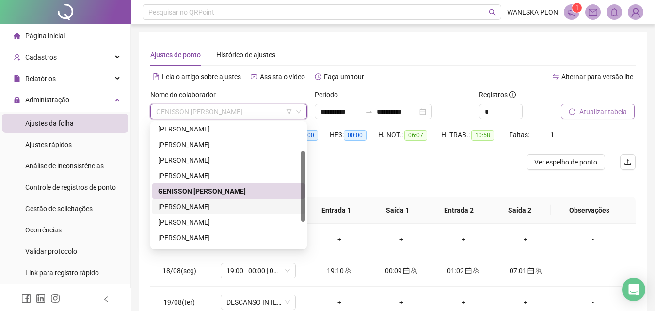
click at [197, 203] on div "[PERSON_NAME]" at bounding box center [228, 206] width 141 height 11
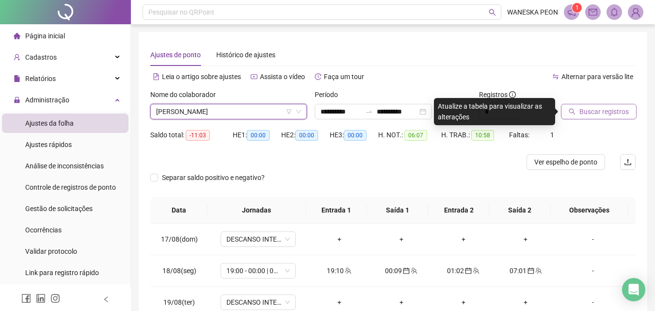
click at [594, 110] on span "Buscar registros" at bounding box center [604, 111] width 49 height 11
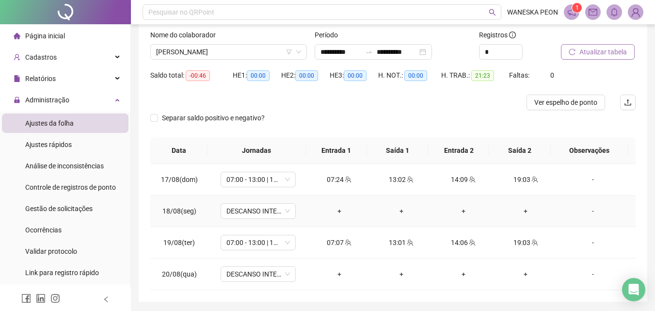
scroll to position [0, 0]
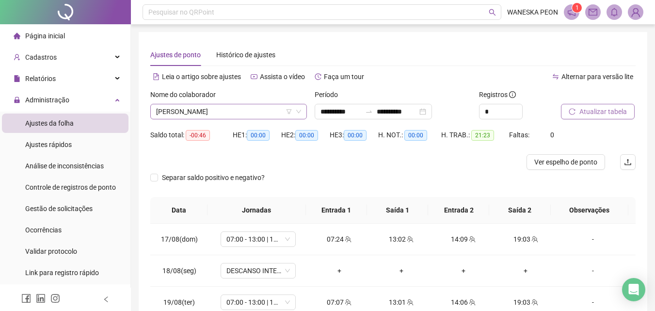
click at [256, 110] on span "[PERSON_NAME]" at bounding box center [228, 111] width 145 height 15
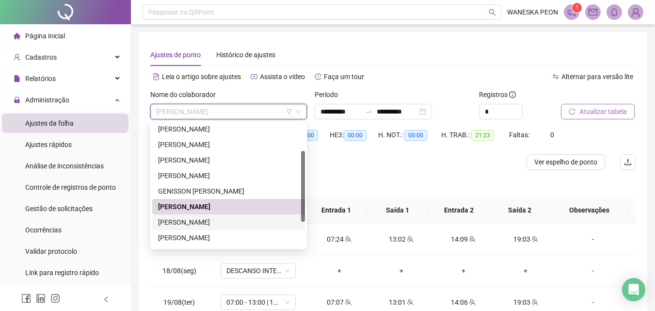
click at [227, 220] on div "[PERSON_NAME]" at bounding box center [228, 222] width 141 height 11
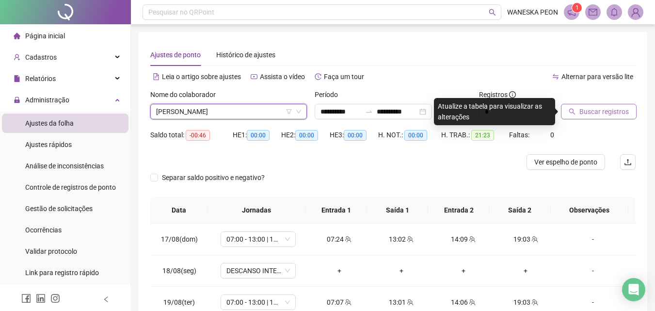
click at [597, 111] on span "Buscar registros" at bounding box center [604, 111] width 49 height 11
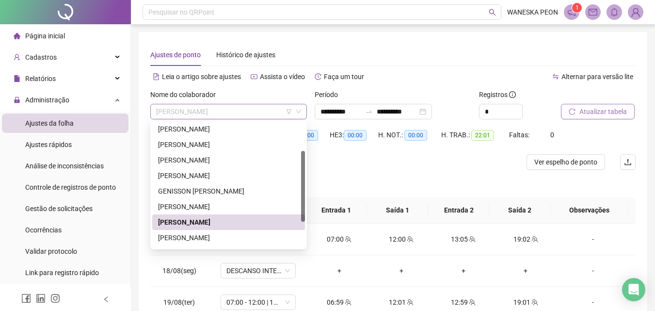
click at [264, 111] on span "[PERSON_NAME]" at bounding box center [228, 111] width 145 height 15
click at [228, 235] on div "[PERSON_NAME]" at bounding box center [228, 237] width 141 height 11
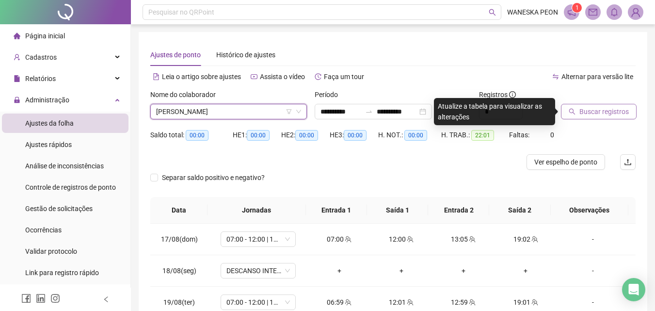
click at [596, 112] on span "Buscar registros" at bounding box center [604, 111] width 49 height 11
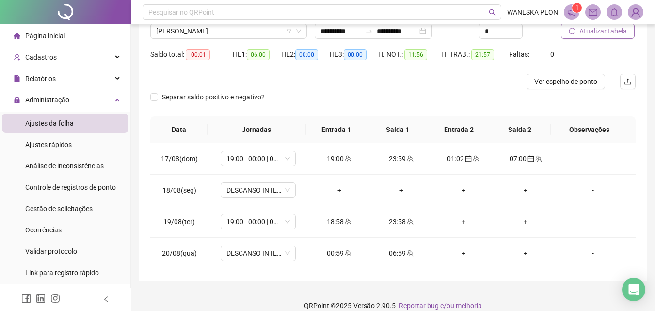
scroll to position [92, 0]
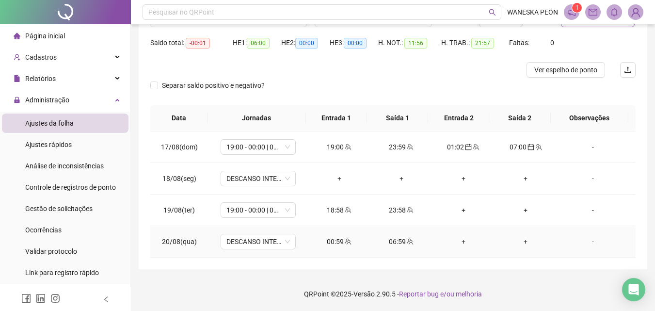
click at [334, 241] on div "00:59" at bounding box center [339, 241] width 47 height 11
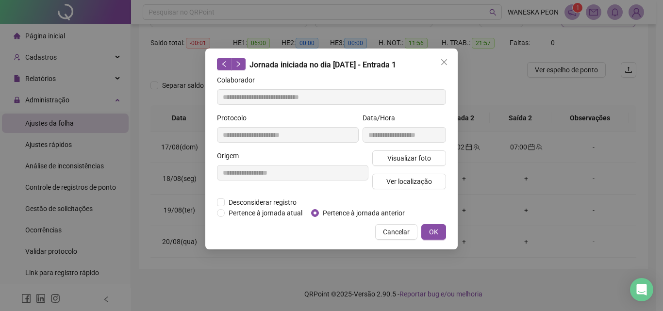
type input "**********"
click at [438, 231] on span "OK" at bounding box center [433, 232] width 9 height 11
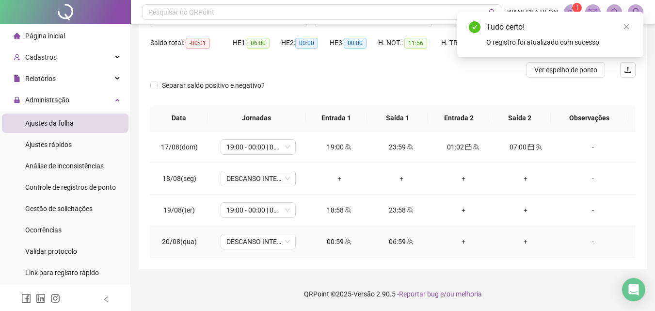
click at [389, 242] on div "06:59" at bounding box center [401, 241] width 47 height 11
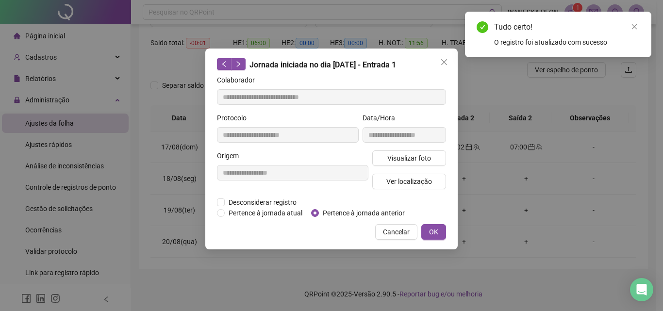
type input "**********"
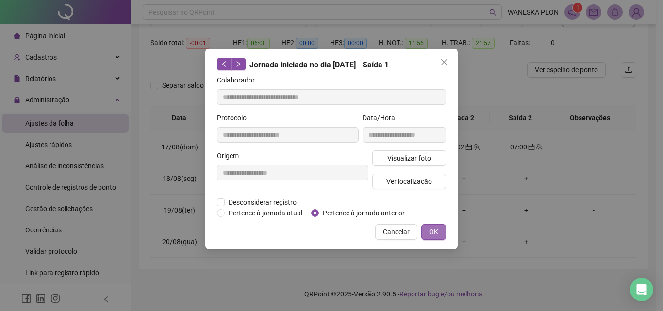
click at [432, 228] on span "OK" at bounding box center [433, 232] width 9 height 11
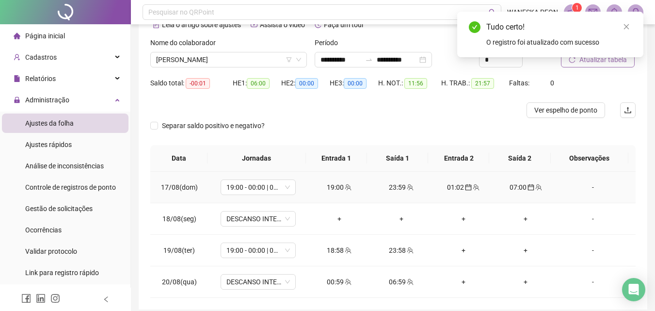
scroll to position [0, 0]
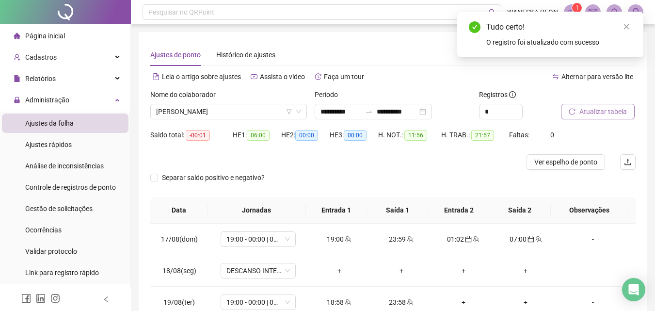
click at [595, 111] on span "Atualizar tabela" at bounding box center [604, 111] width 48 height 11
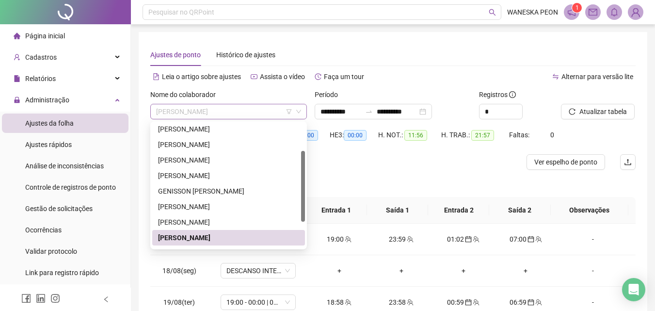
click at [276, 114] on span "[PERSON_NAME]" at bounding box center [228, 111] width 145 height 15
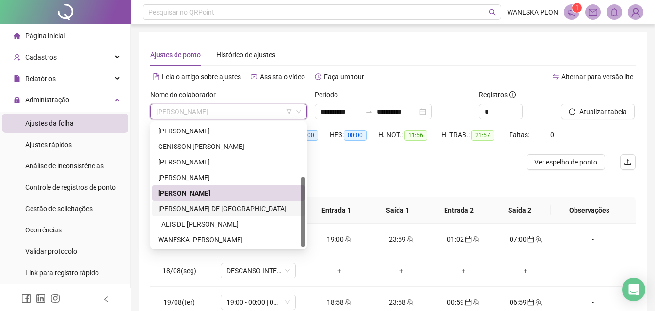
click at [213, 206] on div "[PERSON_NAME] DE [GEOGRAPHIC_DATA]" at bounding box center [228, 208] width 141 height 11
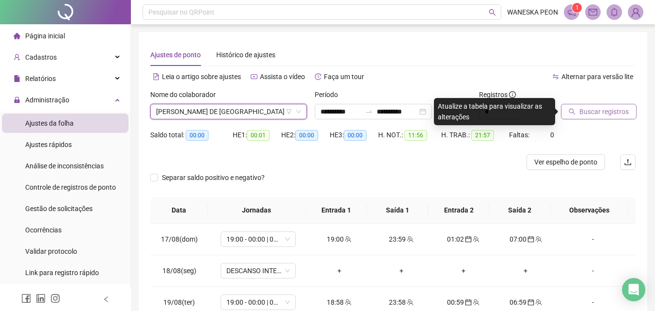
click at [605, 112] on span "Buscar registros" at bounding box center [604, 111] width 49 height 11
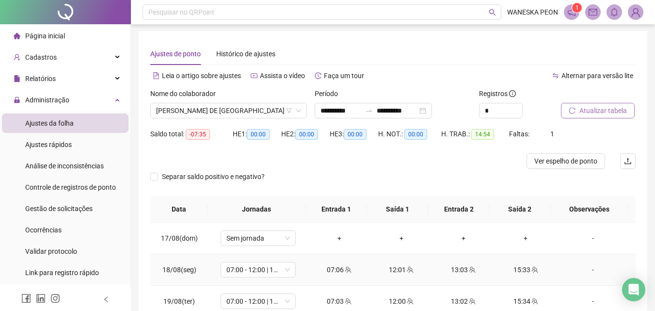
scroll to position [0, 0]
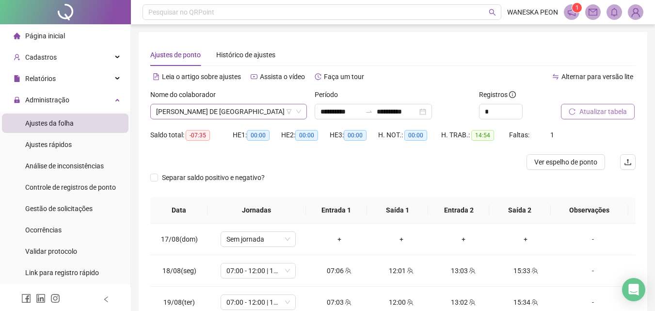
click at [250, 107] on span "[PERSON_NAME] DE [GEOGRAPHIC_DATA]" at bounding box center [228, 111] width 145 height 15
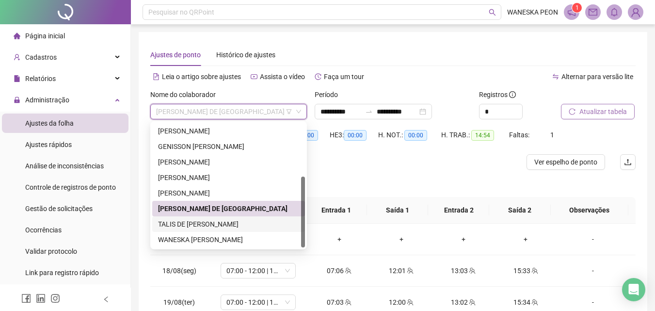
click at [195, 220] on div "TALIS DE [PERSON_NAME]" at bounding box center [228, 224] width 141 height 11
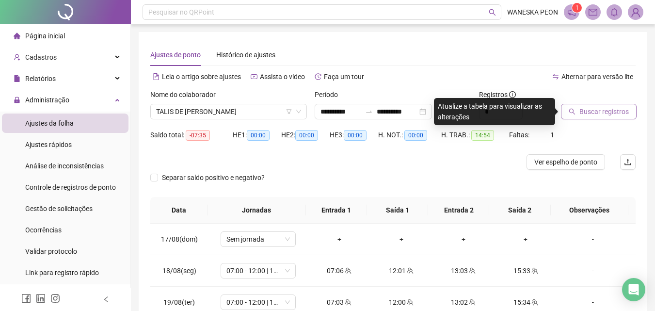
click at [595, 110] on span "Buscar registros" at bounding box center [604, 111] width 49 height 11
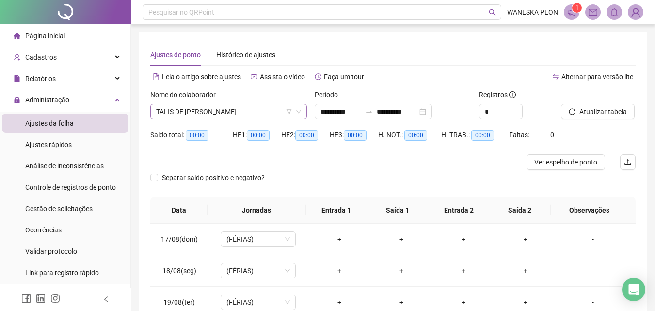
click at [243, 108] on span "TALIS DE [PERSON_NAME]" at bounding box center [228, 111] width 145 height 15
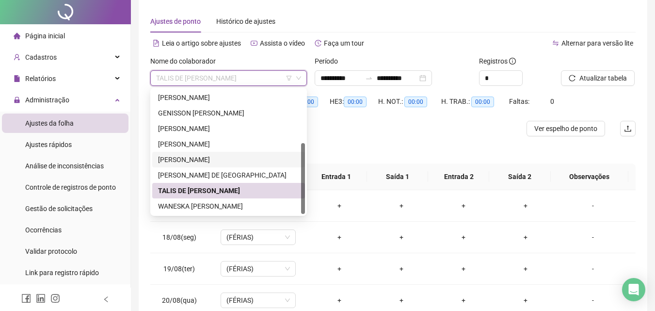
scroll to position [49, 0]
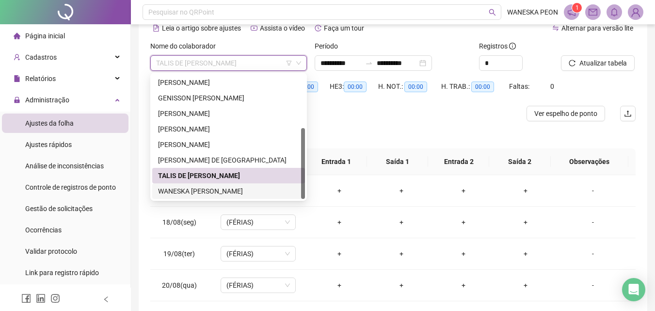
click at [198, 187] on div "WANESKA [PERSON_NAME]" at bounding box center [228, 191] width 141 height 11
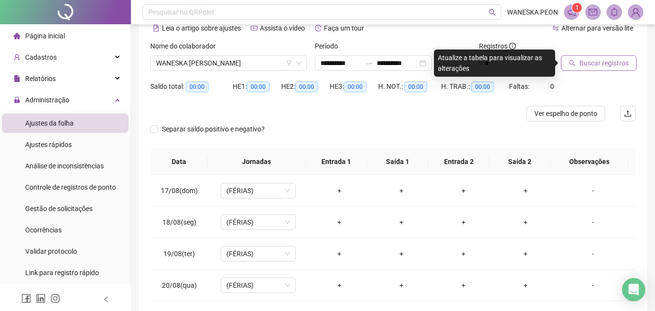
click at [599, 62] on span "Buscar registros" at bounding box center [604, 63] width 49 height 11
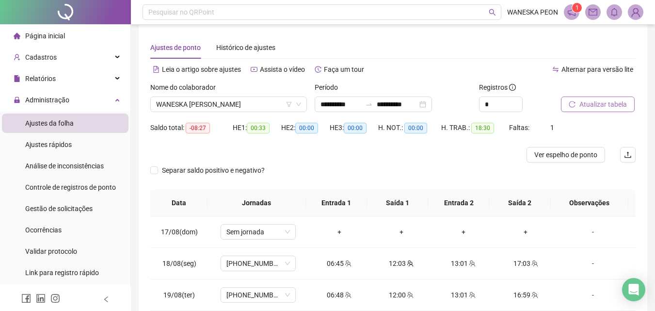
scroll to position [0, 0]
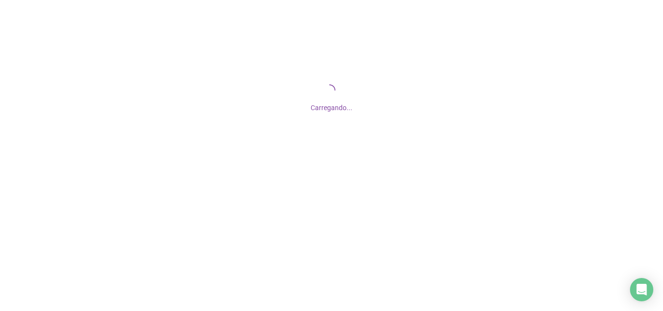
click at [425, 32] on div "Carregando..." at bounding box center [331, 97] width 663 height 194
click at [530, 97] on div "Carregando..." at bounding box center [331, 105] width 663 height 16
click at [530, 98] on div "Carregando..." at bounding box center [331, 105] width 663 height 16
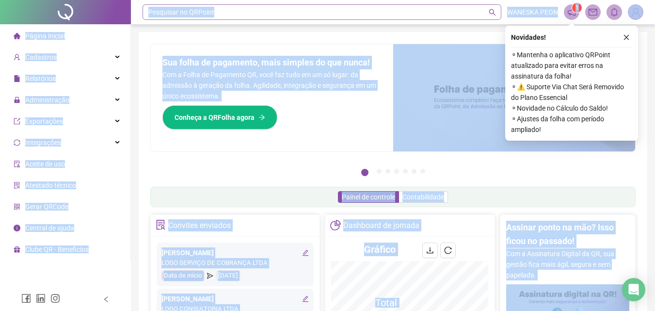
drag, startPoint x: 266, startPoint y: 11, endPoint x: 260, endPoint y: 10, distance: 6.5
click at [266, 11] on div "Pesquisar no QRPoint" at bounding box center [322, 12] width 359 height 16
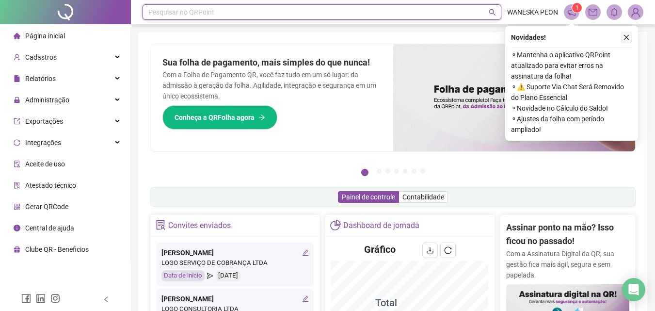
click at [625, 35] on icon "close" at bounding box center [626, 37] width 7 height 7
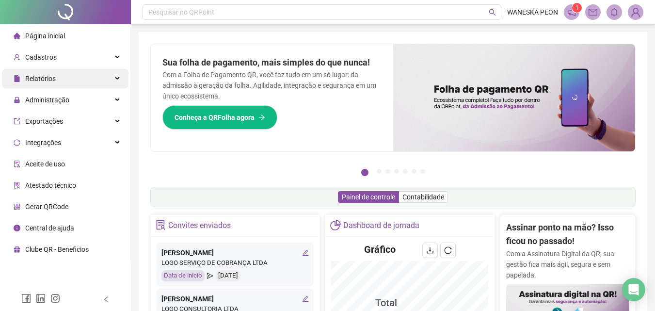
click at [33, 76] on span "Relatórios" at bounding box center [40, 79] width 31 height 8
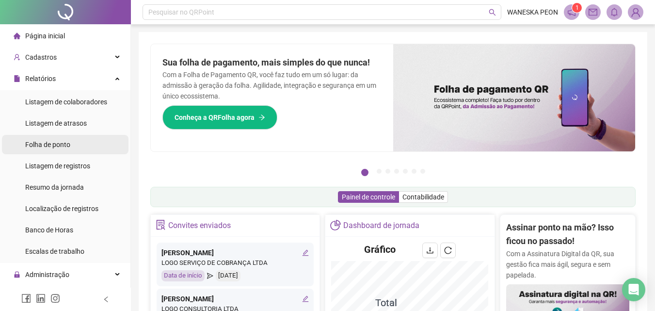
click at [58, 143] on span "Folha de ponto" at bounding box center [47, 145] width 45 height 8
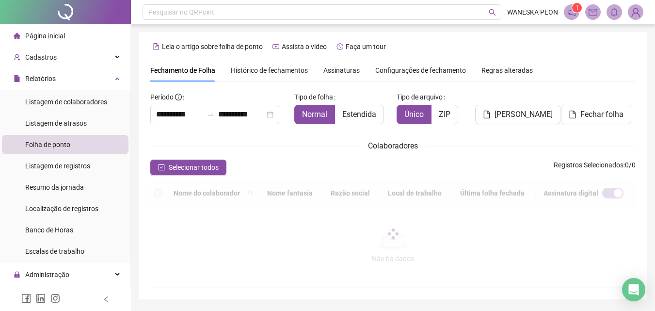
scroll to position [43, 0]
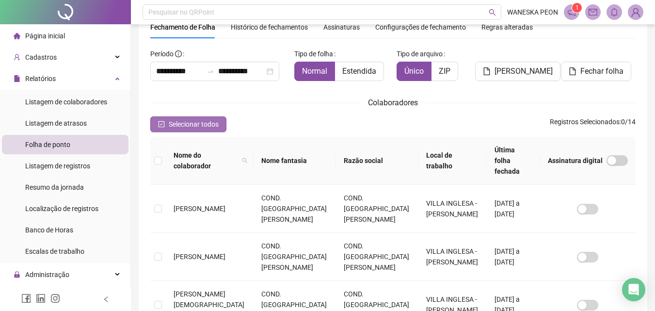
click at [195, 123] on span "Selecionar todos" at bounding box center [194, 124] width 50 height 11
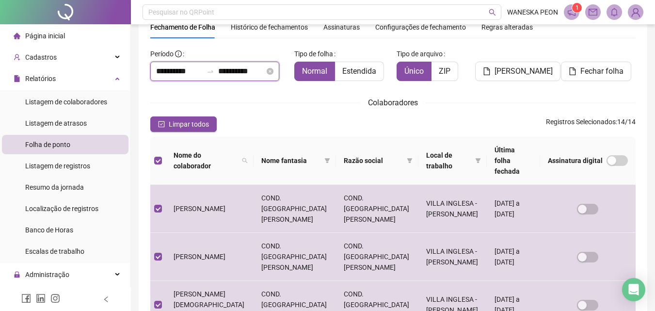
click at [173, 71] on input "**********" at bounding box center [179, 71] width 47 height 12
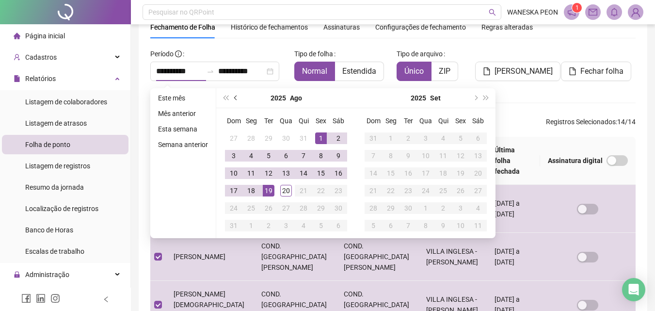
click at [235, 97] on span "prev-year" at bounding box center [236, 98] width 5 height 5
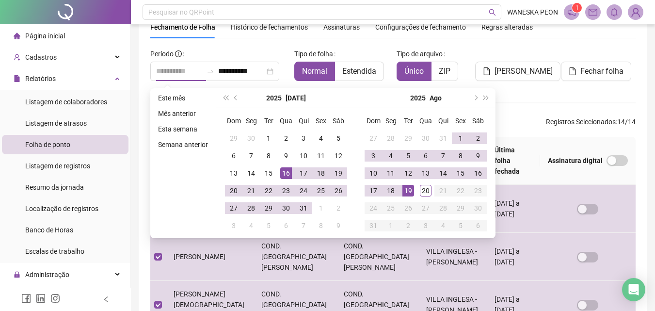
type input "**********"
click at [287, 170] on div "16" at bounding box center [286, 173] width 12 height 12
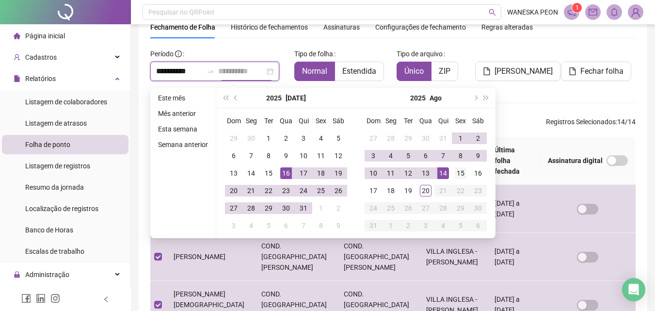
type input "**********"
click at [459, 172] on div "15" at bounding box center [461, 173] width 12 height 12
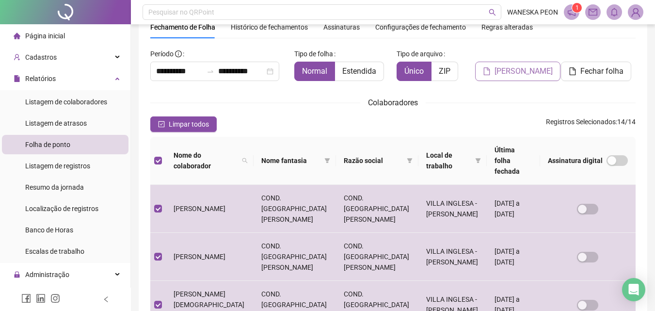
click at [510, 70] on span "Gerar espelho" at bounding box center [524, 71] width 58 height 12
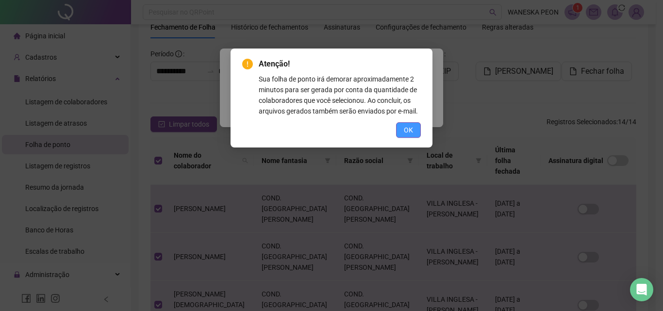
click at [403, 126] on button "OK" at bounding box center [408, 130] width 25 height 16
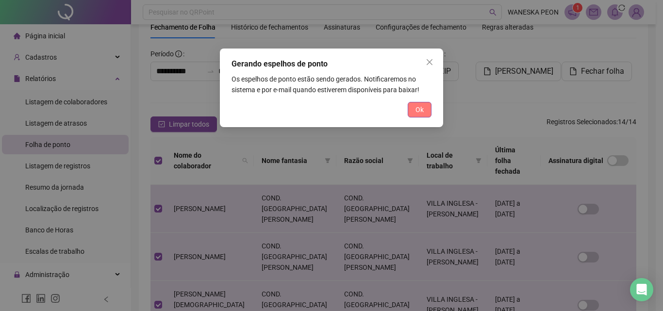
click at [417, 106] on span "Ok" at bounding box center [419, 109] width 8 height 11
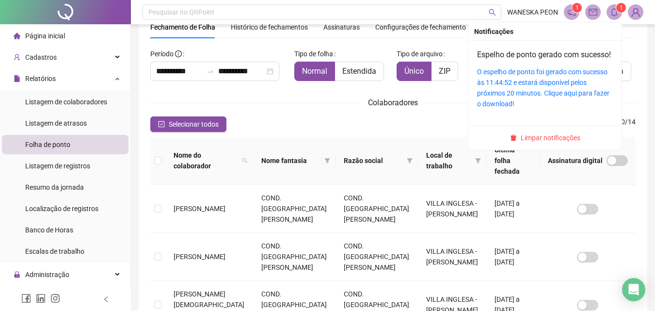
click at [618, 10] on sup "1" at bounding box center [622, 8] width 10 height 10
click at [533, 88] on div "O espelho de ponto foi gerado com sucesso às 11:44:52 e estará disponível pelos…" at bounding box center [545, 87] width 136 height 43
click at [533, 84] on link "O espelho de ponto foi gerado com sucesso às 11:44:52 e estará disponível pelos…" at bounding box center [543, 88] width 132 height 40
